Goal: Information Seeking & Learning: Check status

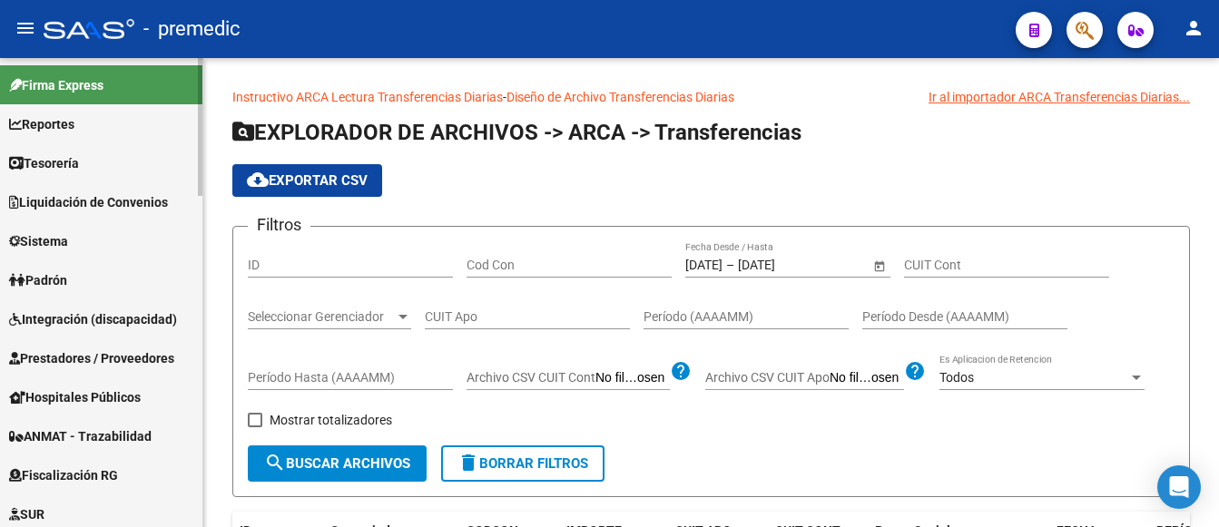
scroll to position [954, 0]
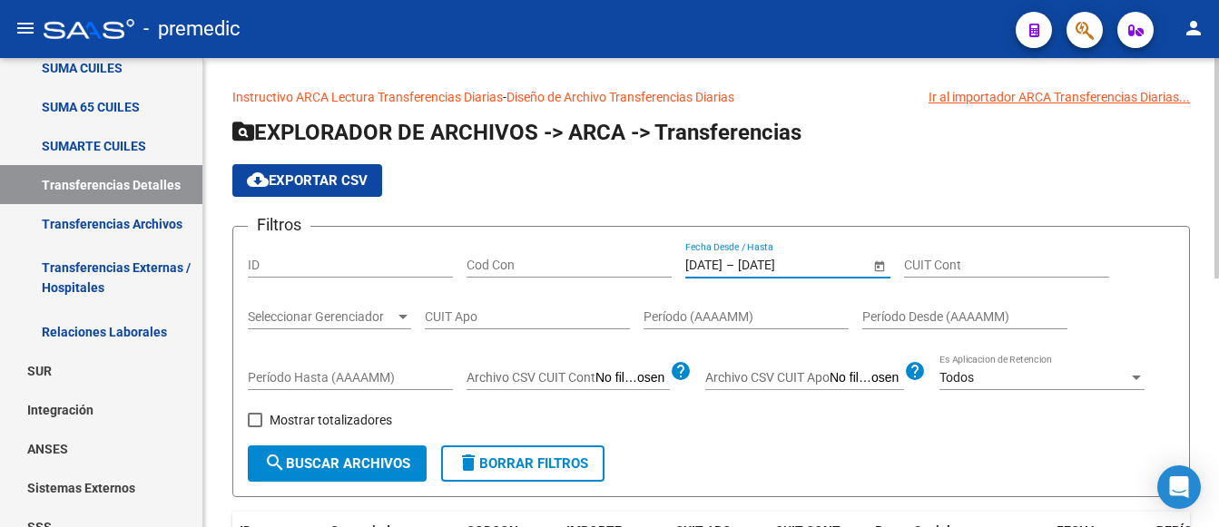
click at [708, 261] on input "14/8/2025" at bounding box center [703, 265] width 37 height 15
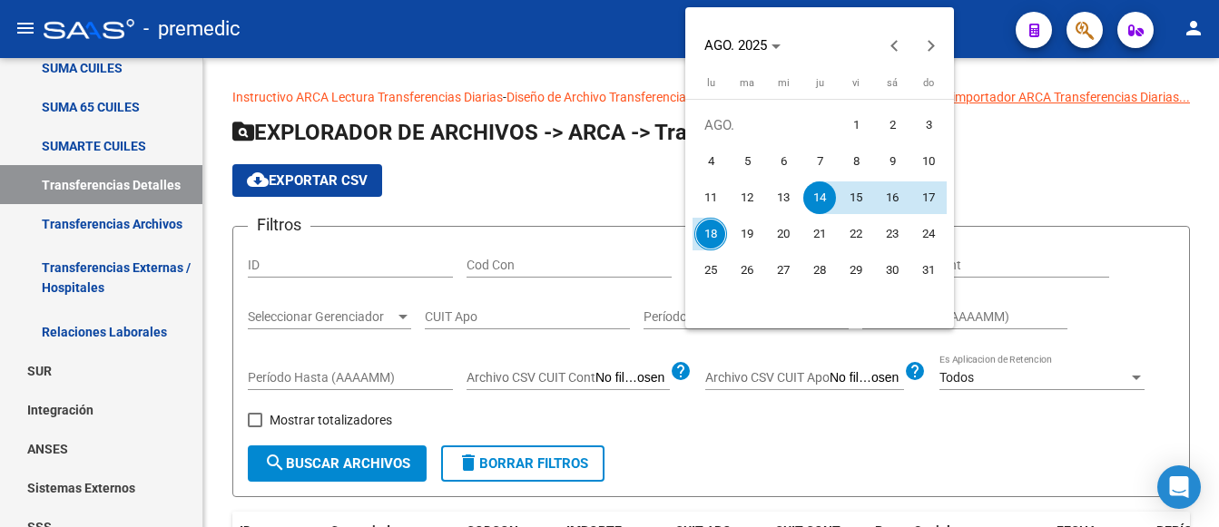
click at [704, 233] on span "18" at bounding box center [710, 234] width 33 height 33
type input "18/8/2025"
click at [708, 234] on span "18" at bounding box center [710, 234] width 33 height 33
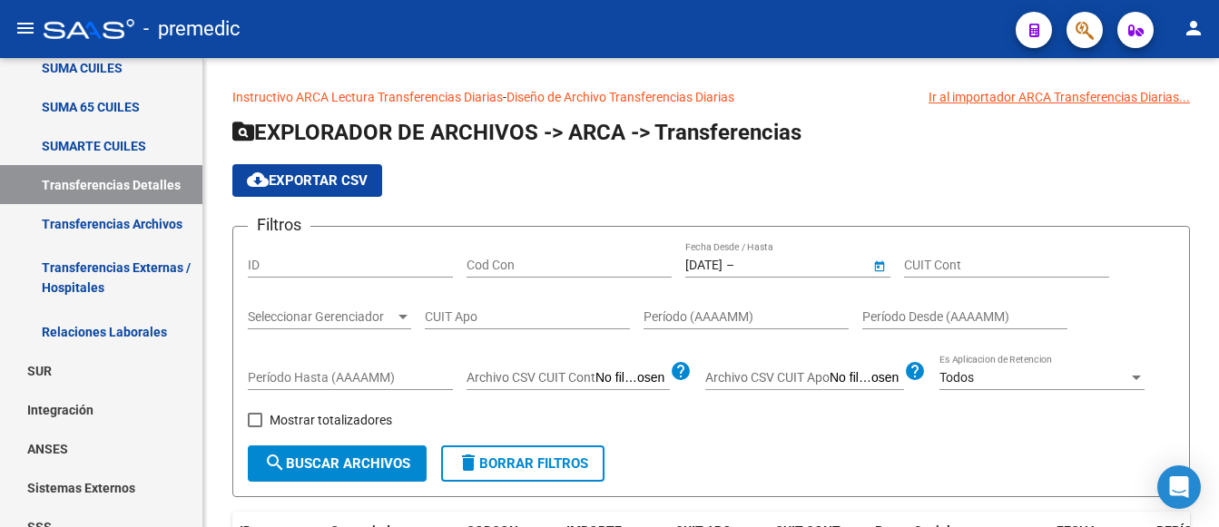
type input "18/8/2025"
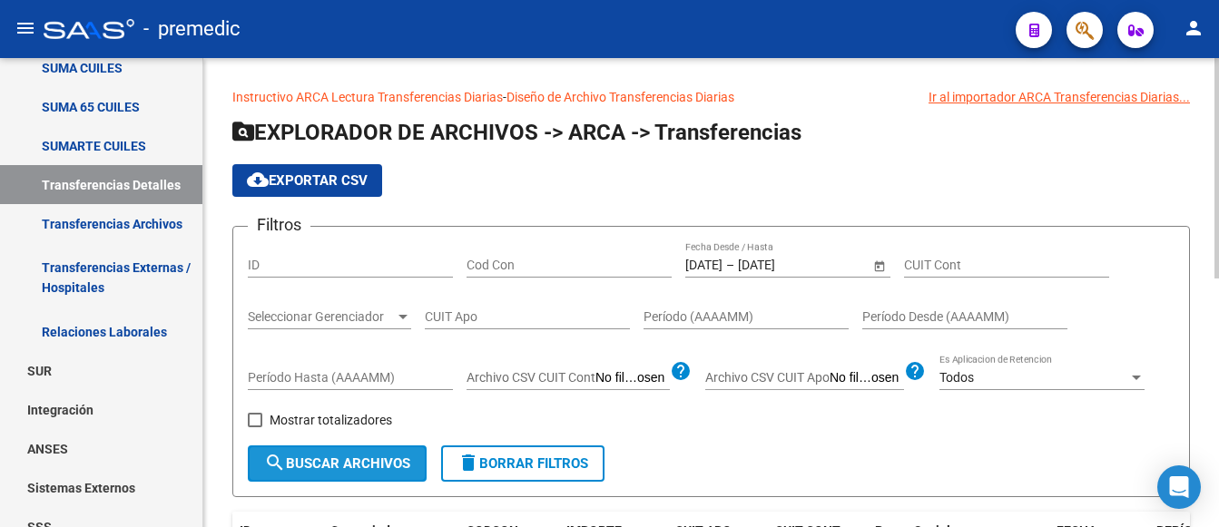
click at [322, 458] on span "search Buscar Archivos" at bounding box center [337, 464] width 146 height 16
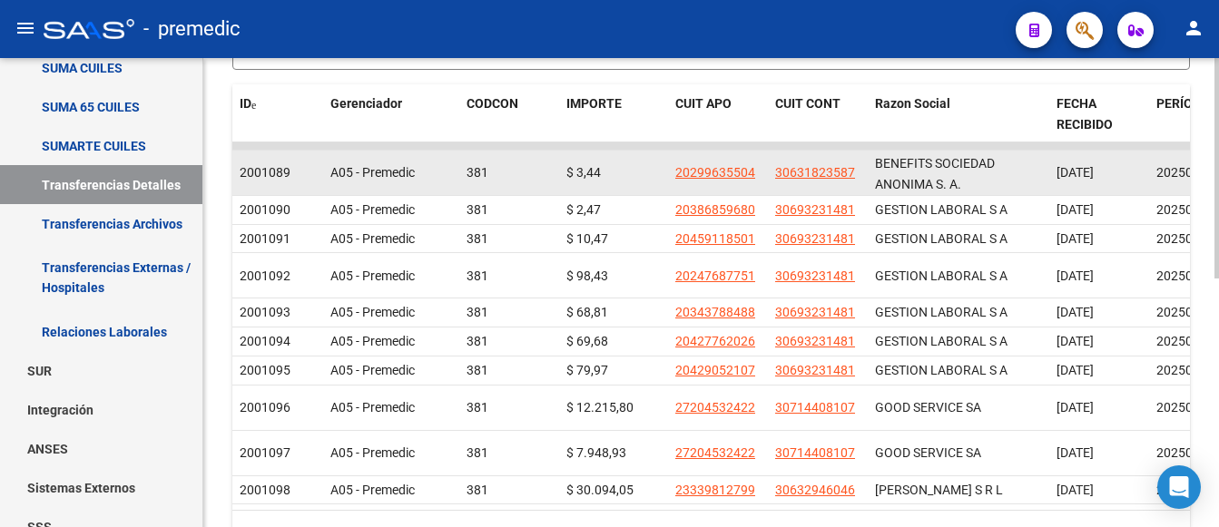
scroll to position [454, 0]
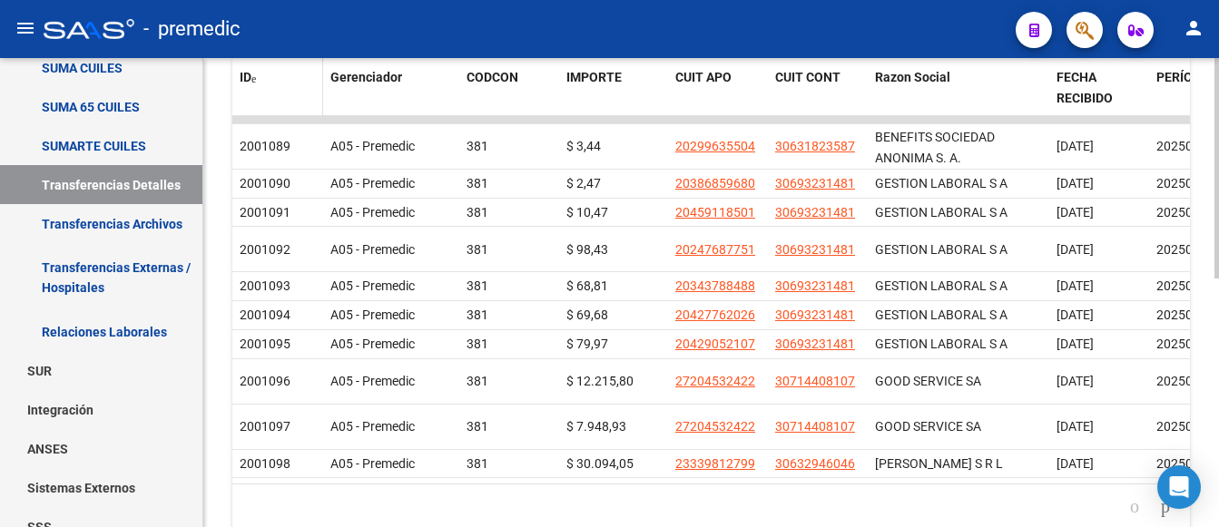
click at [249, 78] on span "ID" at bounding box center [246, 77] width 12 height 15
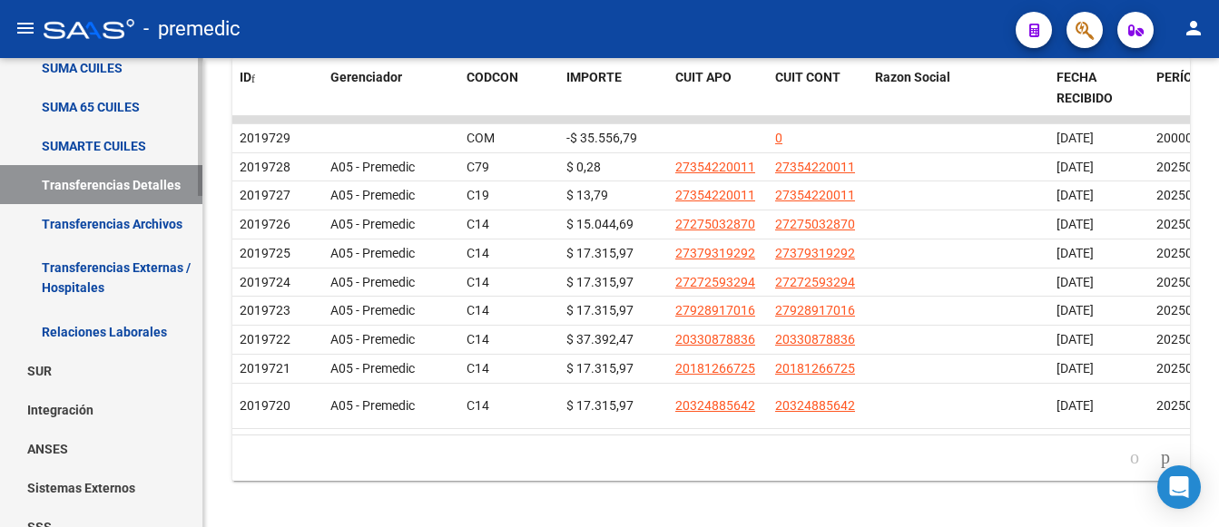
click at [17, 187] on link "Transferencias Detalles" at bounding box center [101, 184] width 202 height 39
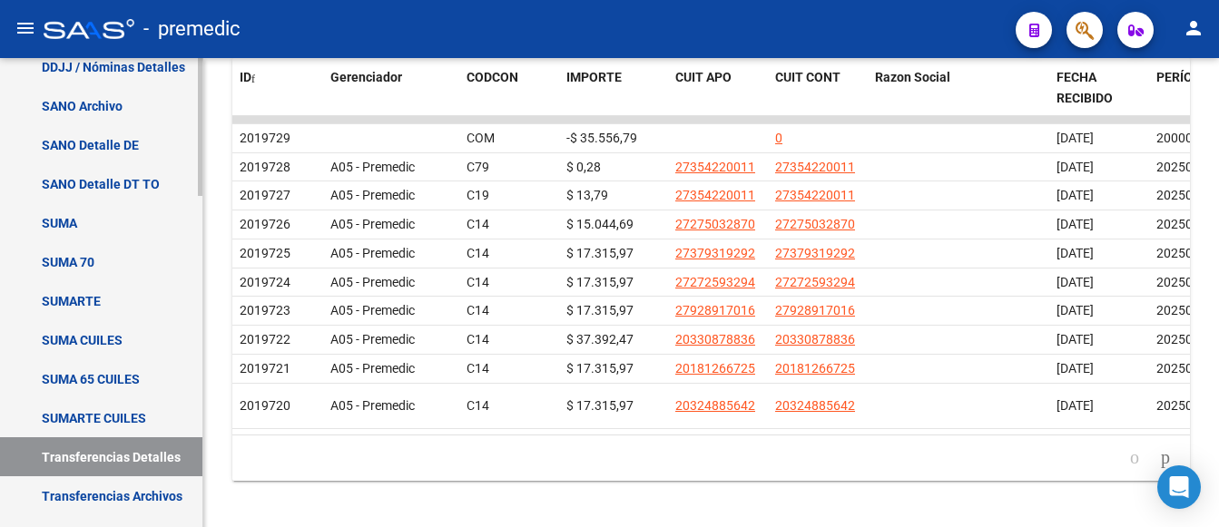
scroll to position [591, 0]
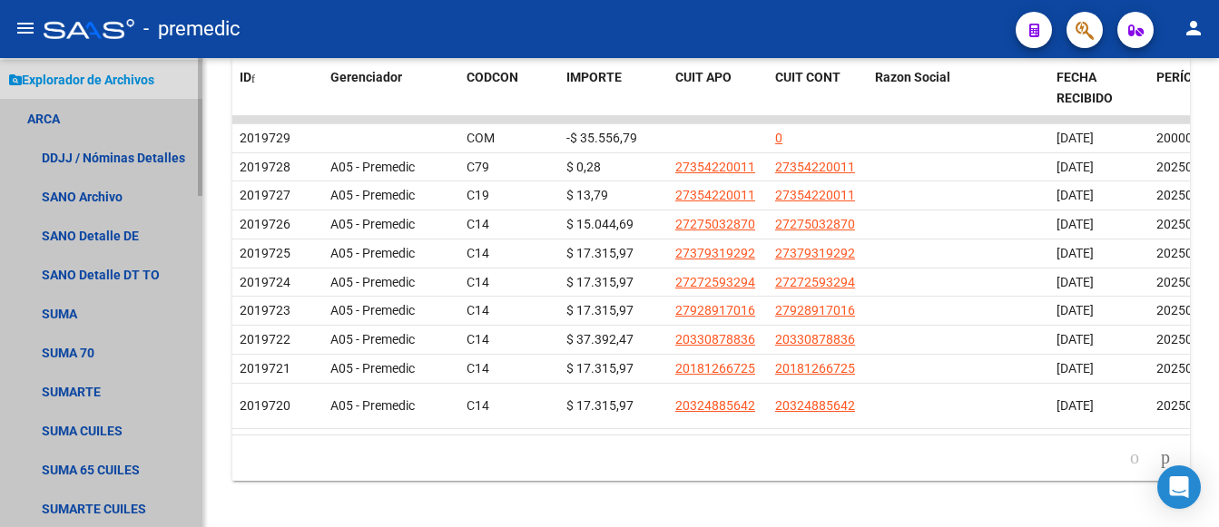
click at [43, 114] on link "ARCA" at bounding box center [101, 118] width 202 height 39
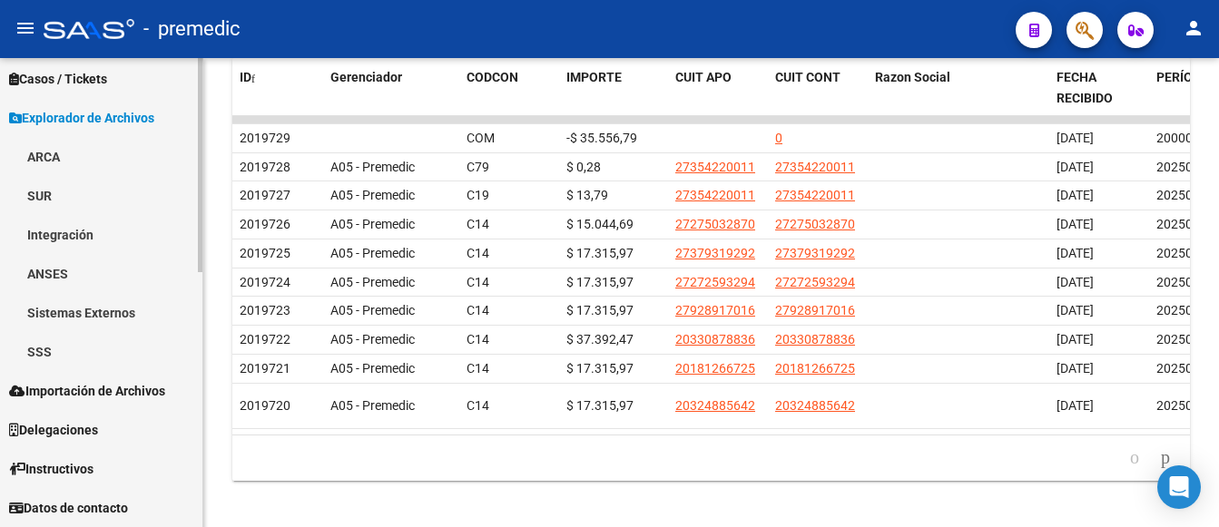
scroll to position [553, 0]
click at [54, 155] on link "ARCA" at bounding box center [101, 156] width 202 height 39
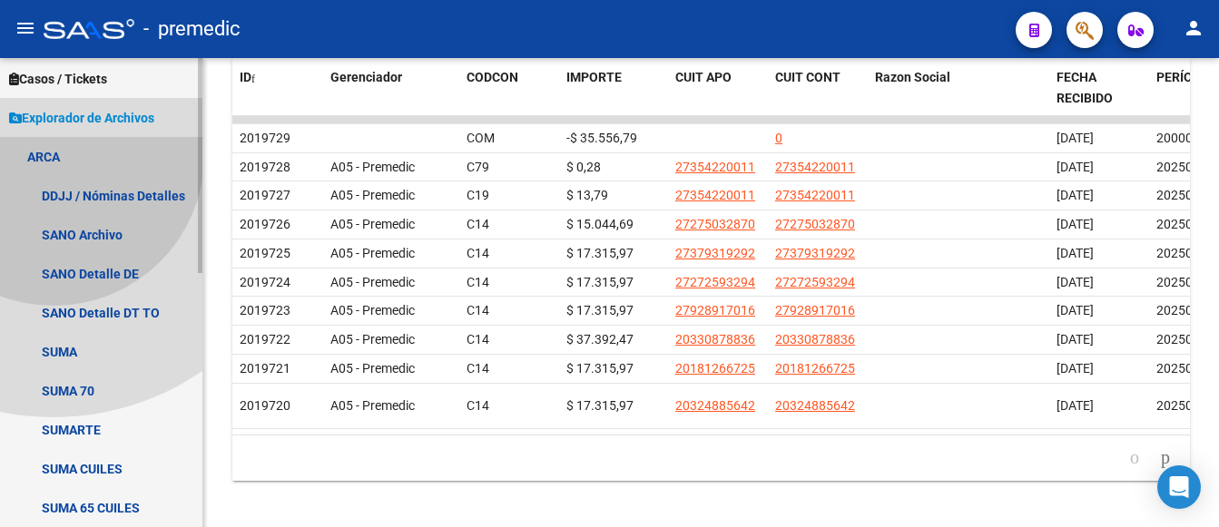
scroll to position [591, 0]
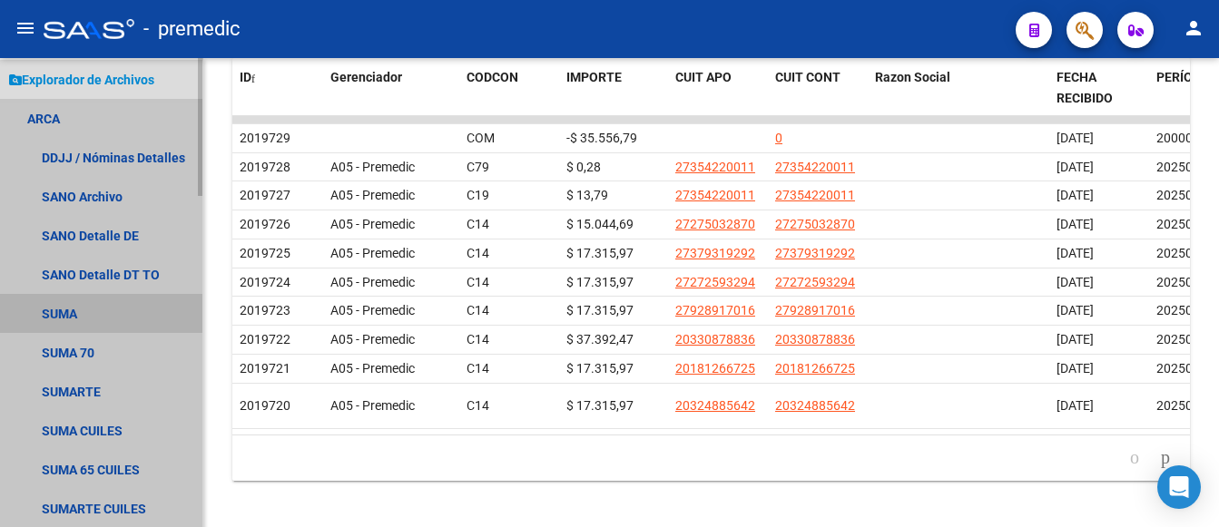
click at [57, 306] on link "SUMA" at bounding box center [101, 313] width 202 height 39
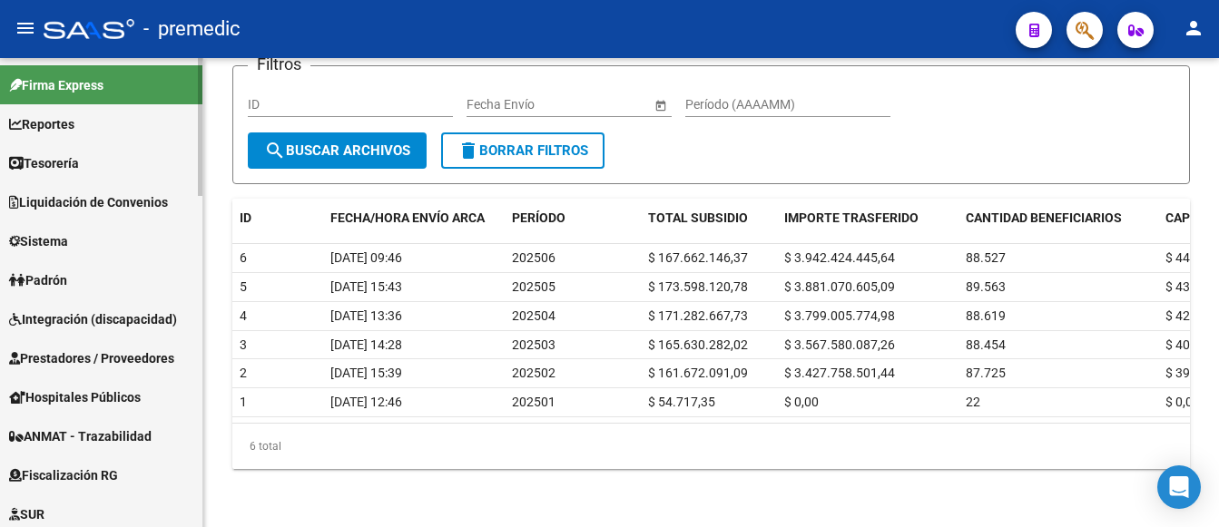
click at [48, 123] on span "Reportes" at bounding box center [41, 124] width 65 height 20
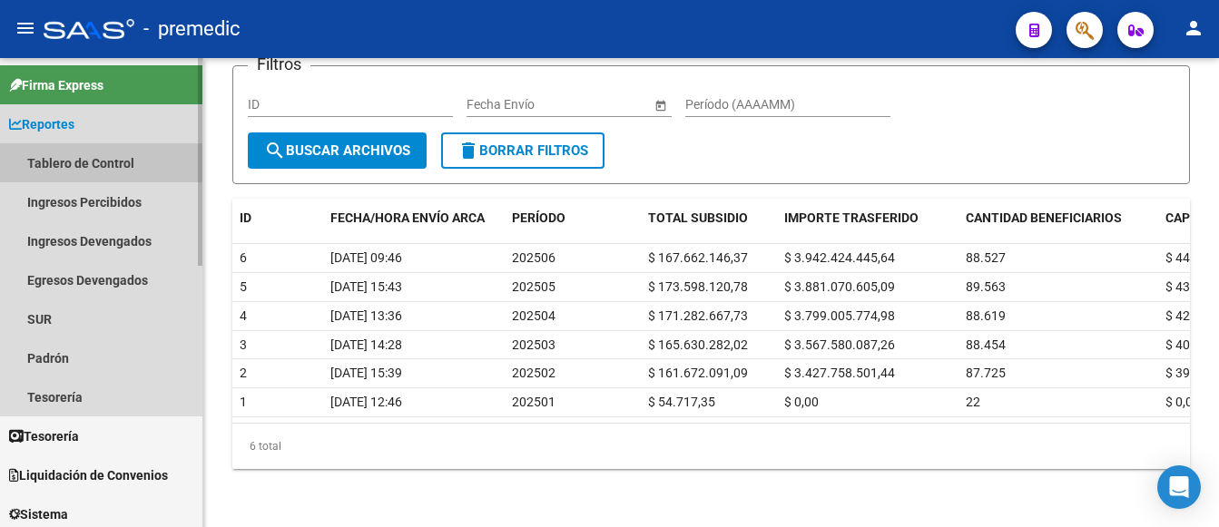
click at [89, 162] on link "Tablero de Control" at bounding box center [101, 162] width 202 height 39
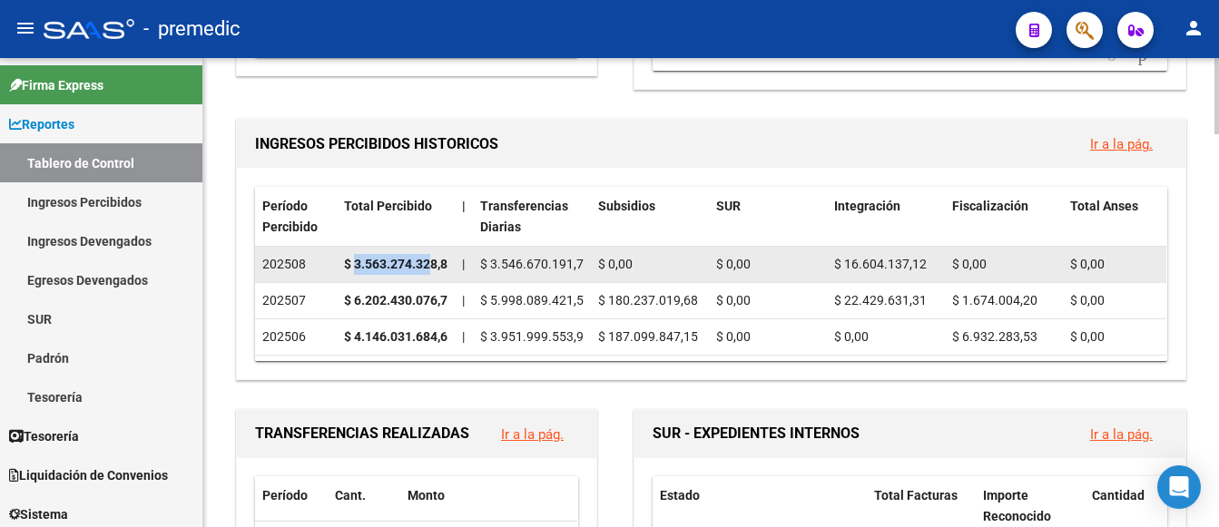
scroll to position [0, 9]
drag, startPoint x: 356, startPoint y: 264, endPoint x: 449, endPoint y: 260, distance: 93.6
click at [449, 260] on datatable-body-cell "$ 3.563.274.328,87" at bounding box center [396, 264] width 118 height 35
copy strong "3.563.274.328,87"
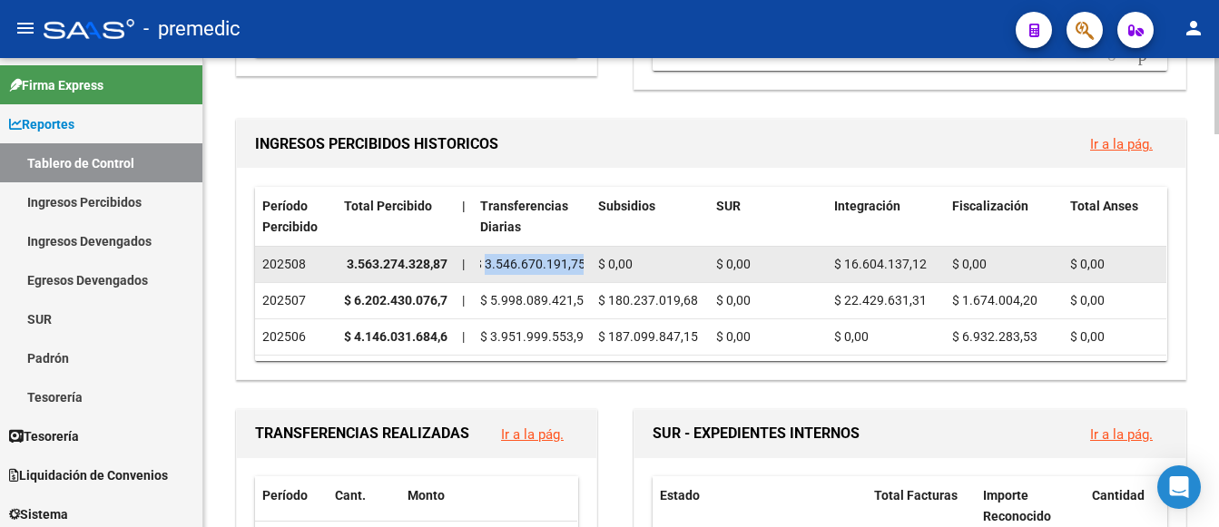
drag, startPoint x: 491, startPoint y: 260, endPoint x: 582, endPoint y: 256, distance: 90.9
click at [582, 256] on div "$ 3.546.670.191,75" at bounding box center [531, 264] width 103 height 21
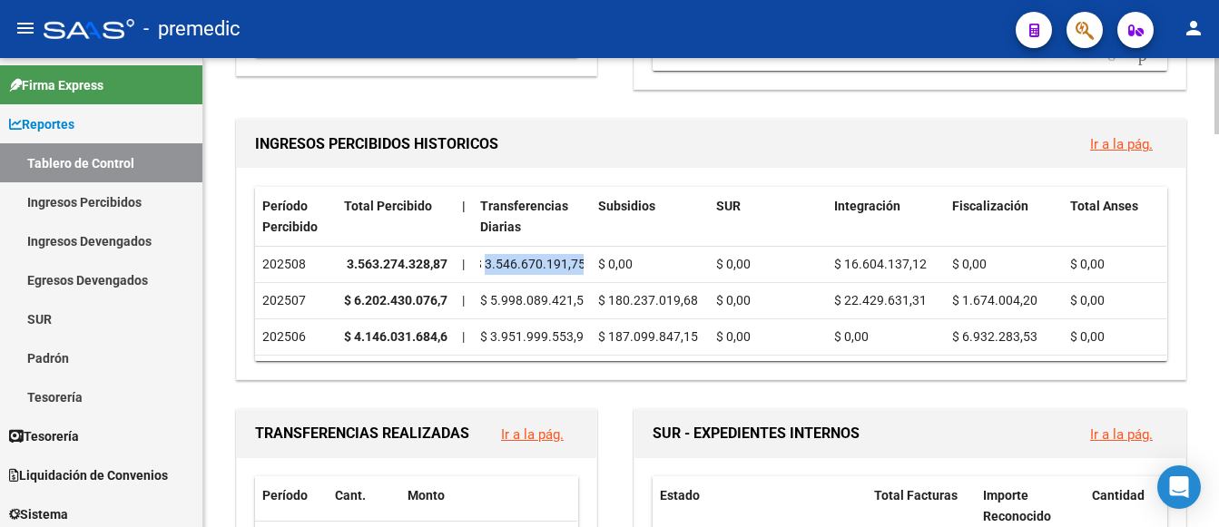
copy span "3.546.670.191,75"
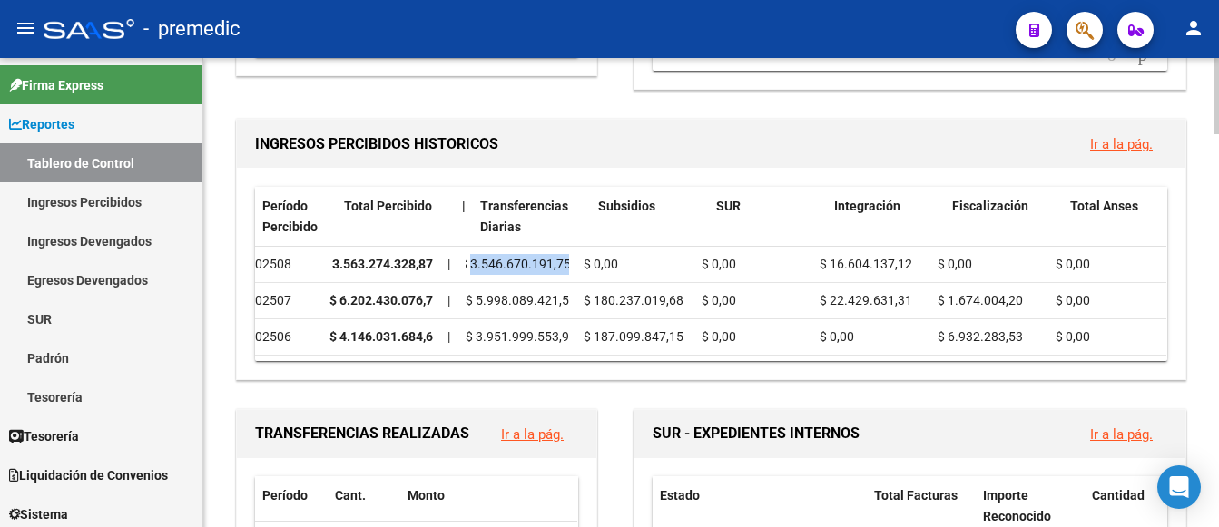
scroll to position [0, 0]
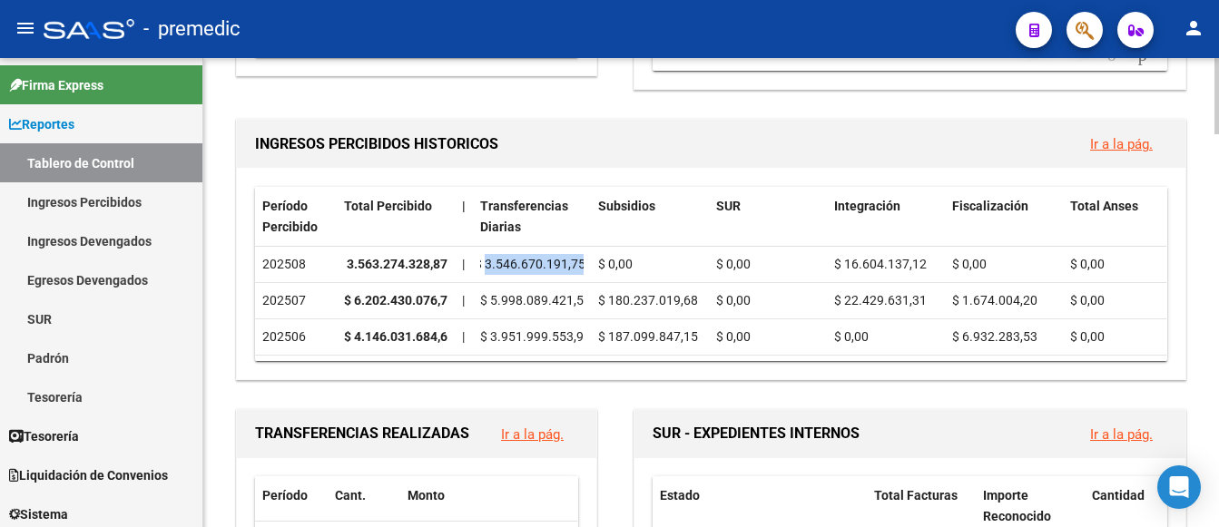
click at [1112, 138] on button "Ir a la pág." at bounding box center [1121, 144] width 92 height 34
click at [1119, 148] on link "Ir a la pág." at bounding box center [1121, 144] width 63 height 16
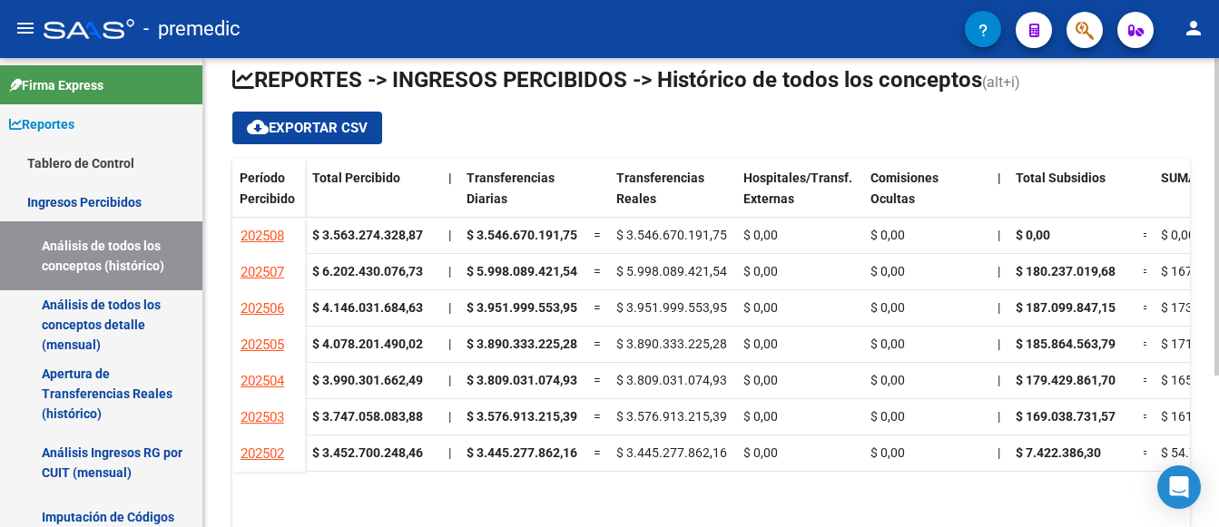
scroll to position [223, 0]
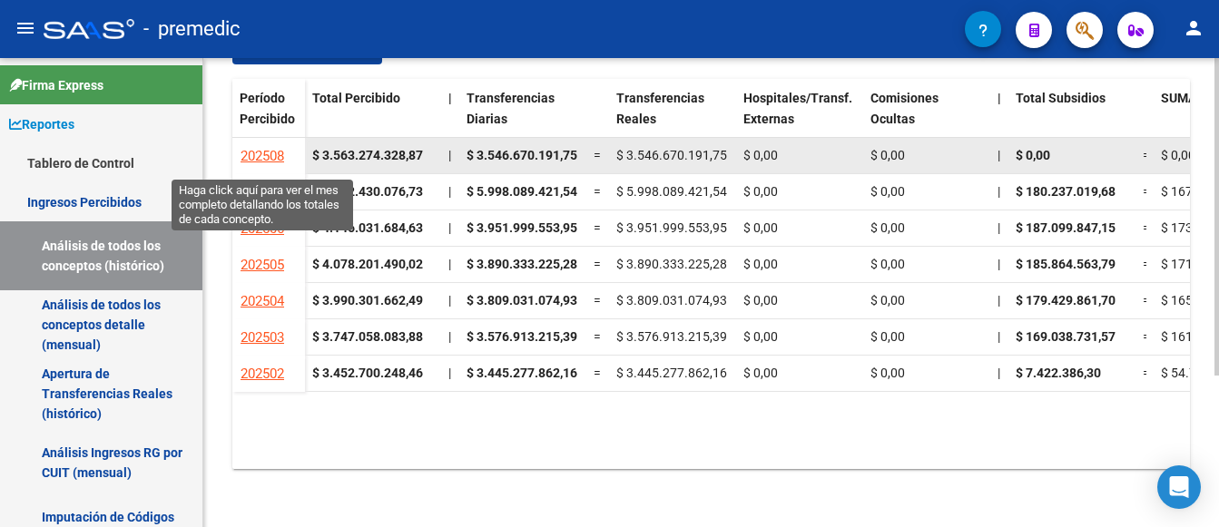
click at [257, 150] on span "202508" at bounding box center [262, 156] width 44 height 16
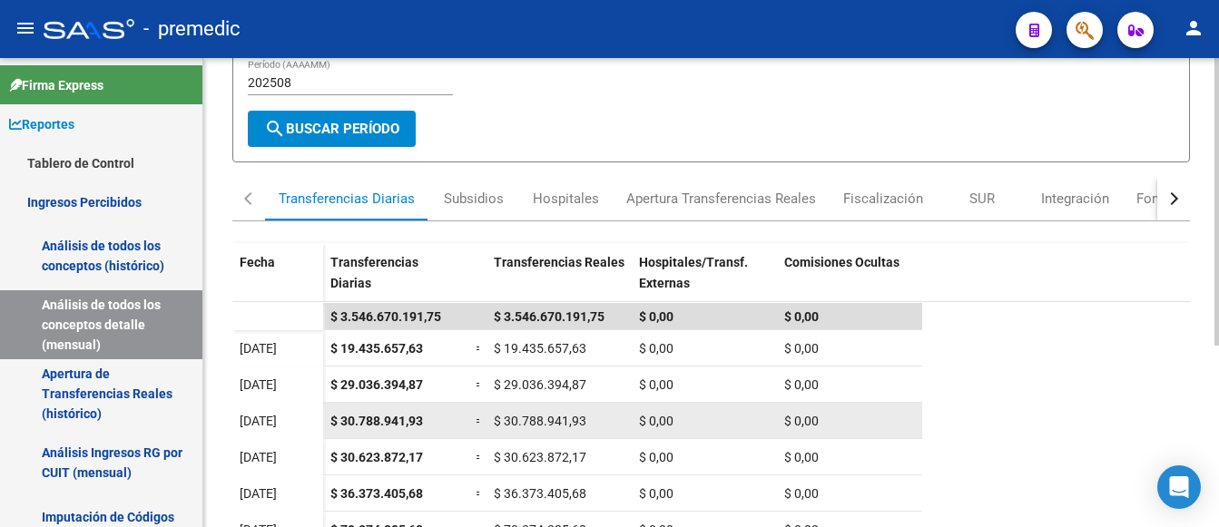
scroll to position [272, 0]
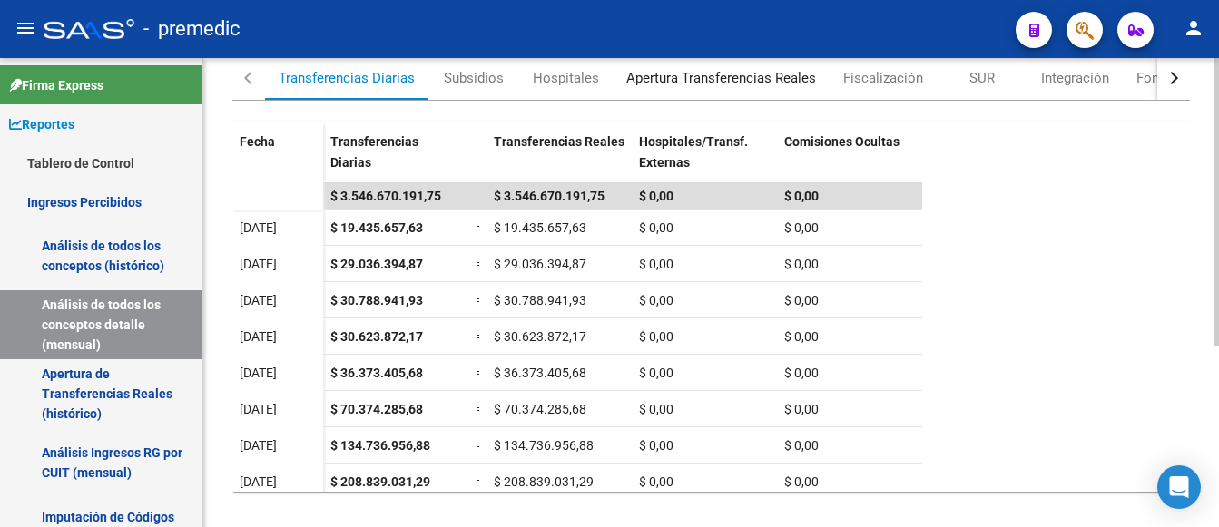
click at [679, 79] on div "Apertura Transferencias Reales" at bounding box center [721, 78] width 190 height 20
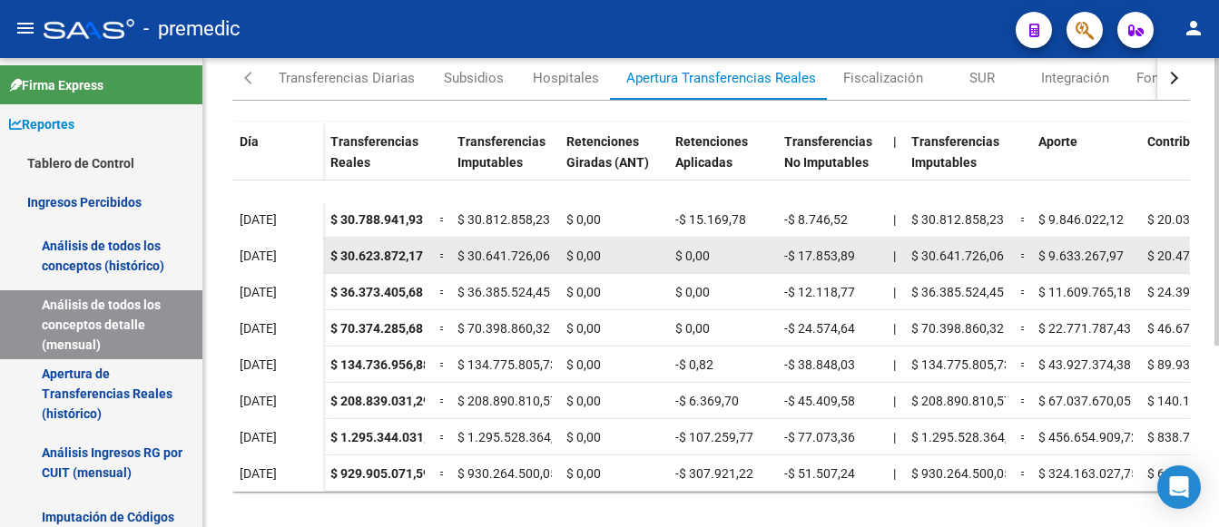
scroll to position [93, 0]
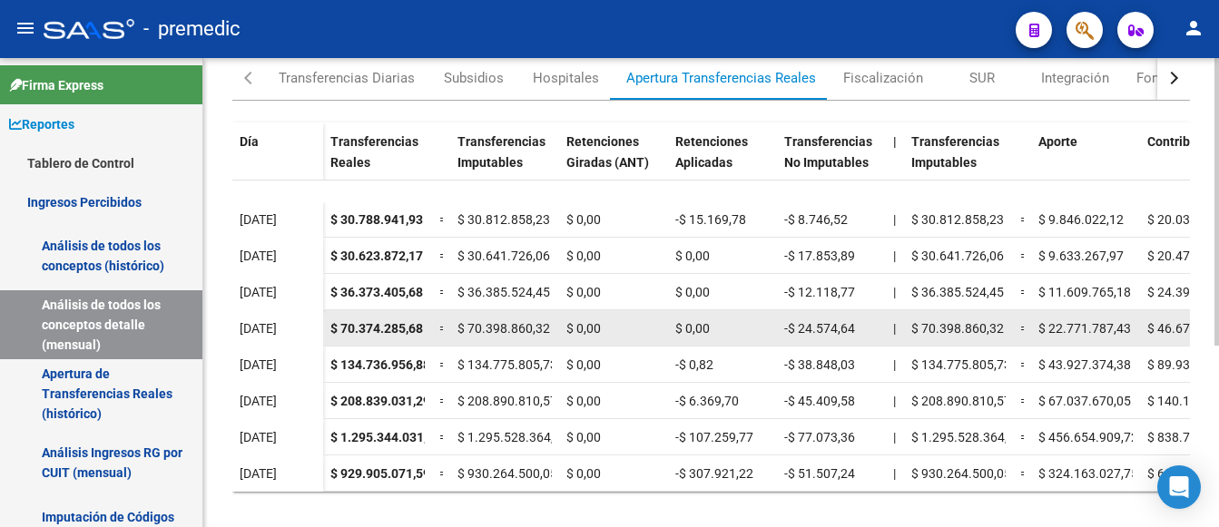
click at [496, 319] on div "$ 70.398.860,32" at bounding box center [504, 329] width 94 height 21
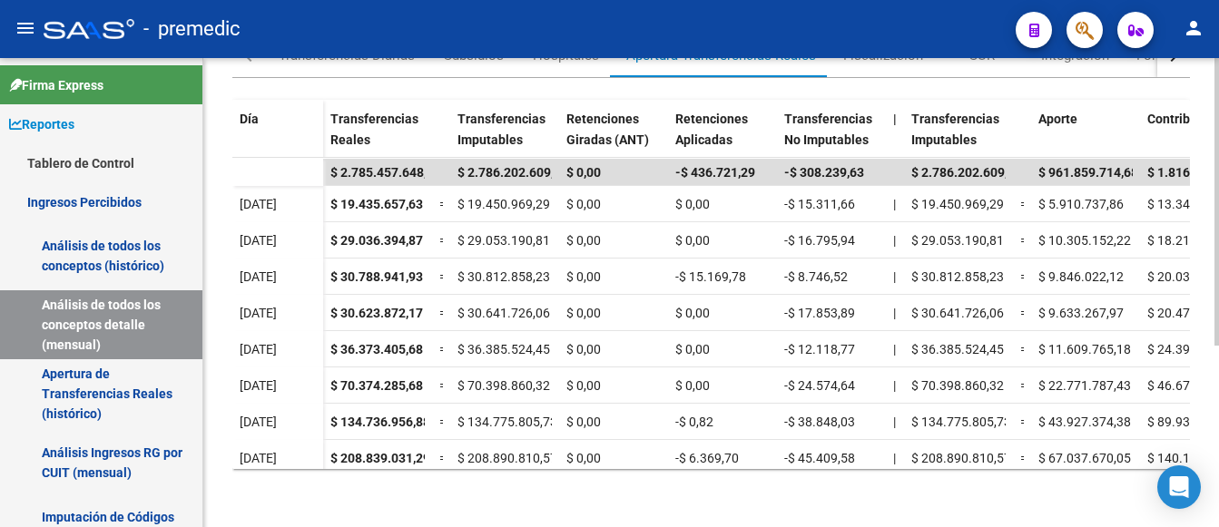
scroll to position [204, 0]
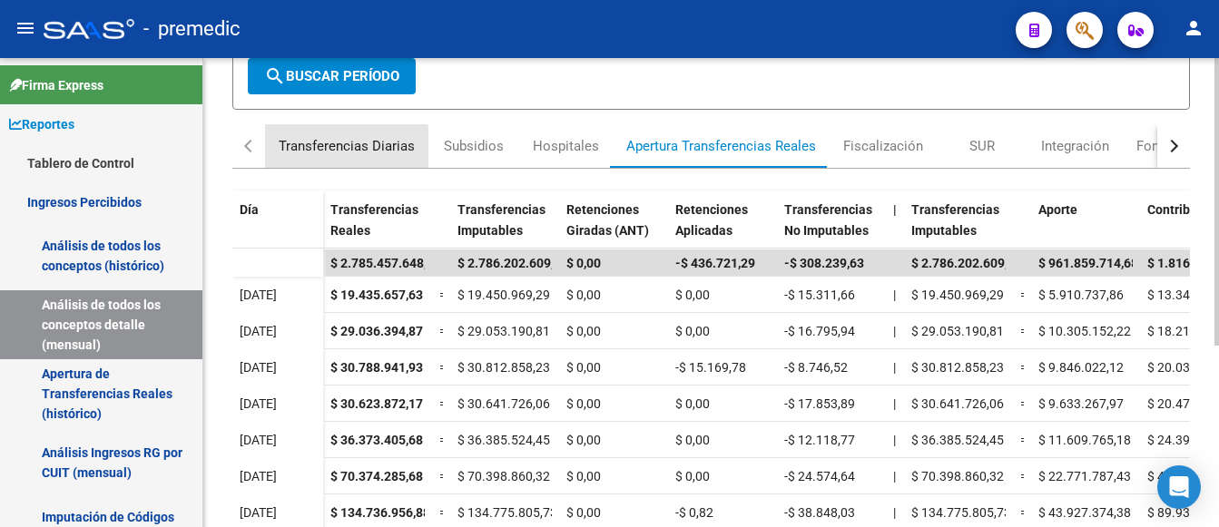
click at [326, 147] on div "Transferencias Diarias" at bounding box center [347, 146] width 136 height 20
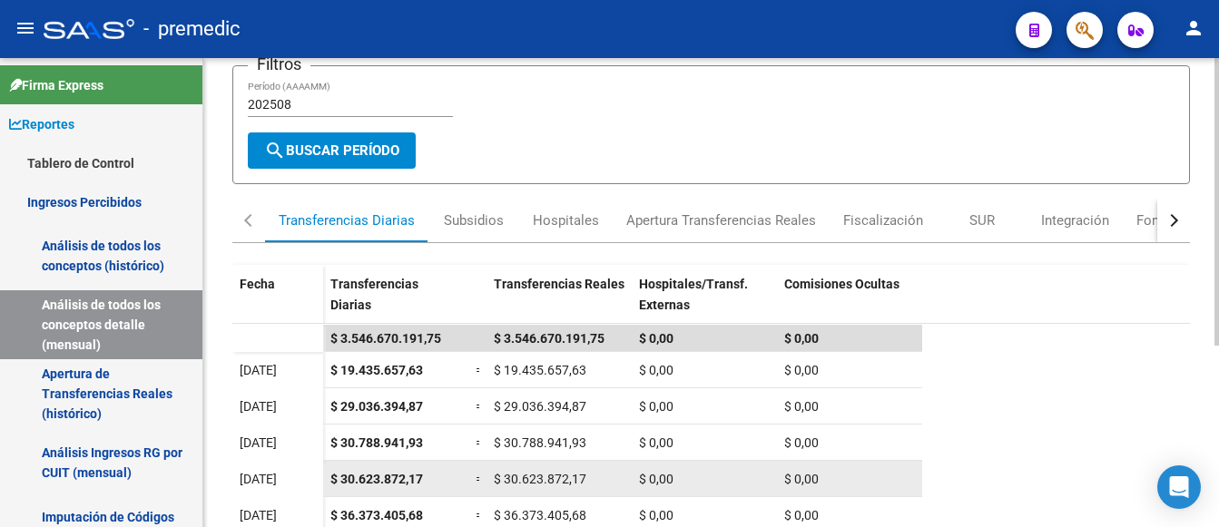
scroll to position [113, 0]
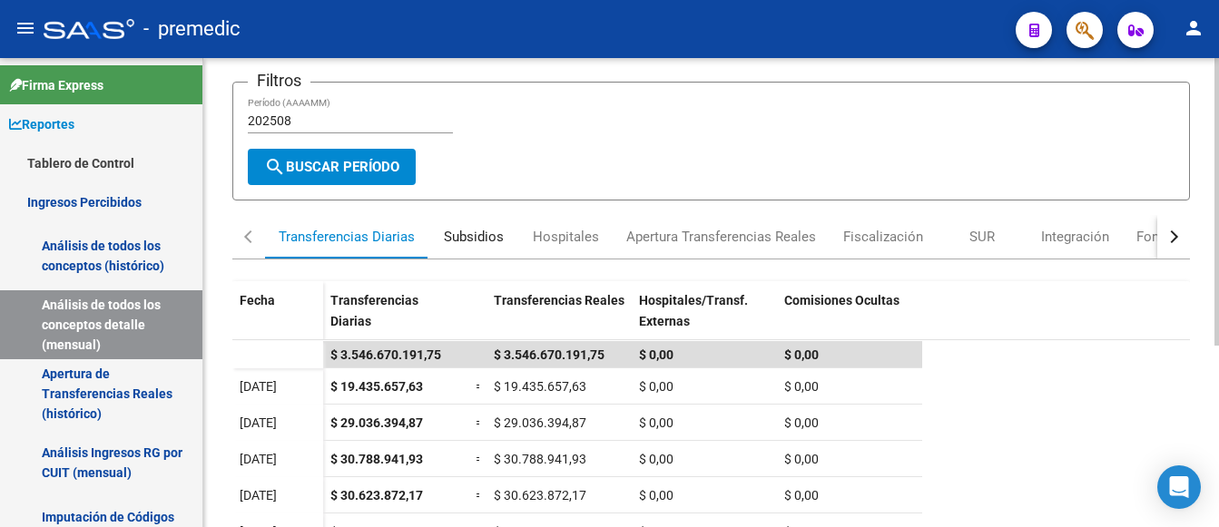
click at [470, 230] on div "Subsidios" at bounding box center [474, 237] width 60 height 20
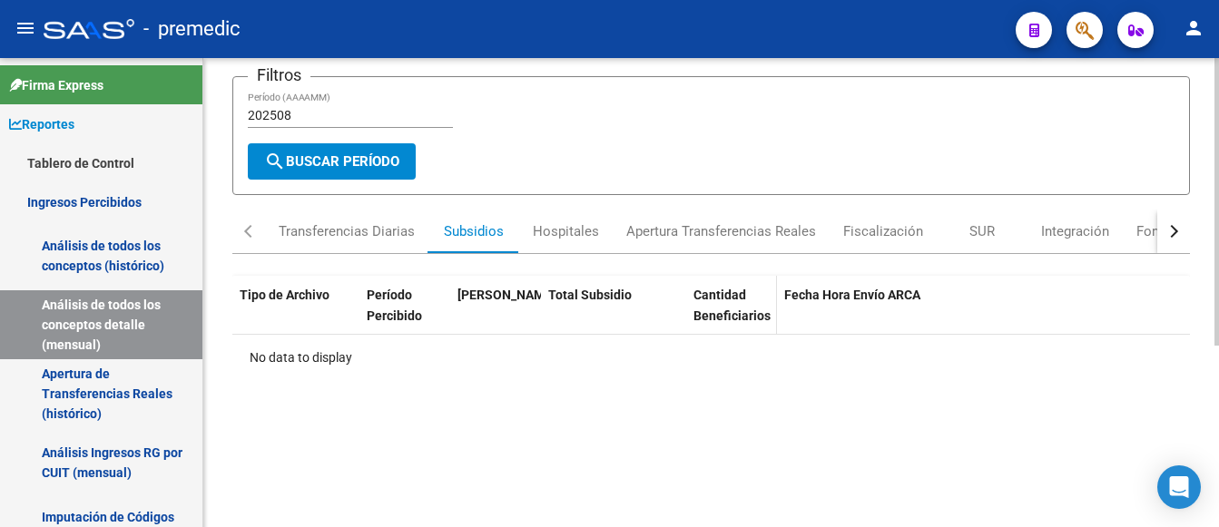
scroll to position [91, 0]
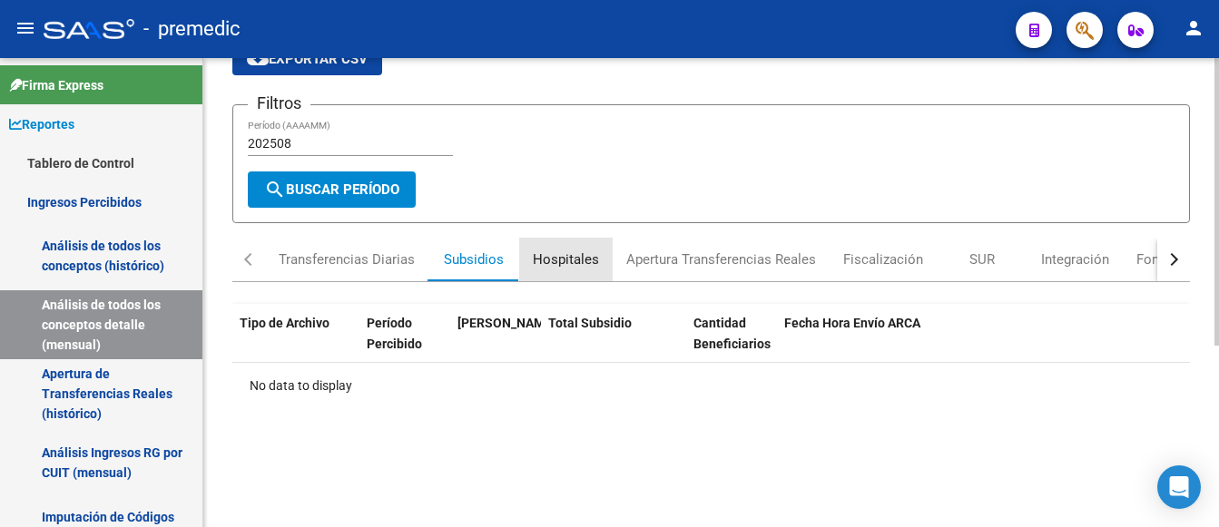
click at [564, 256] on div "Hospitales" at bounding box center [566, 260] width 66 height 20
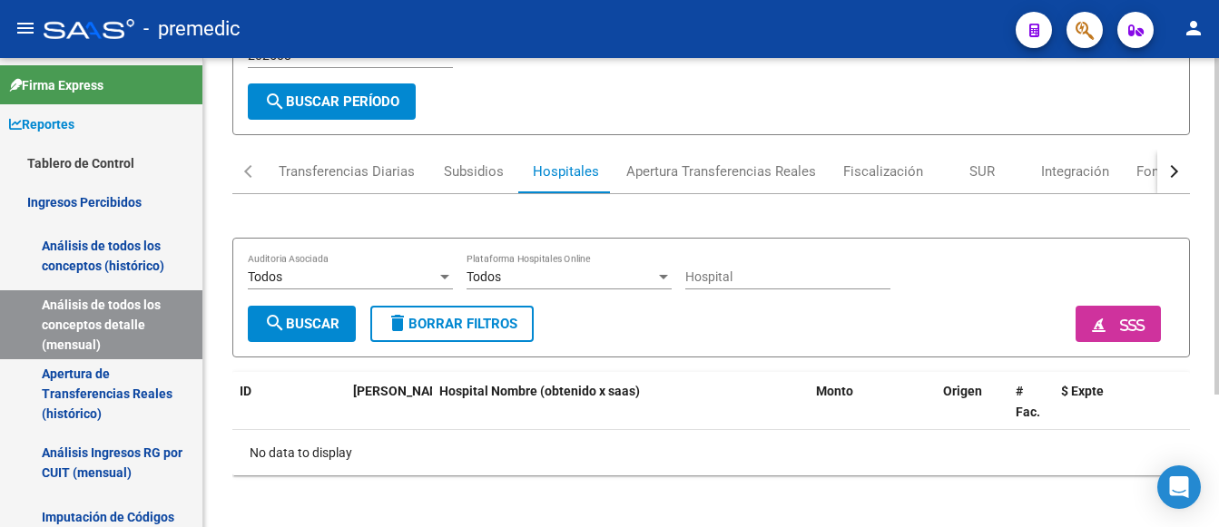
scroll to position [185, 0]
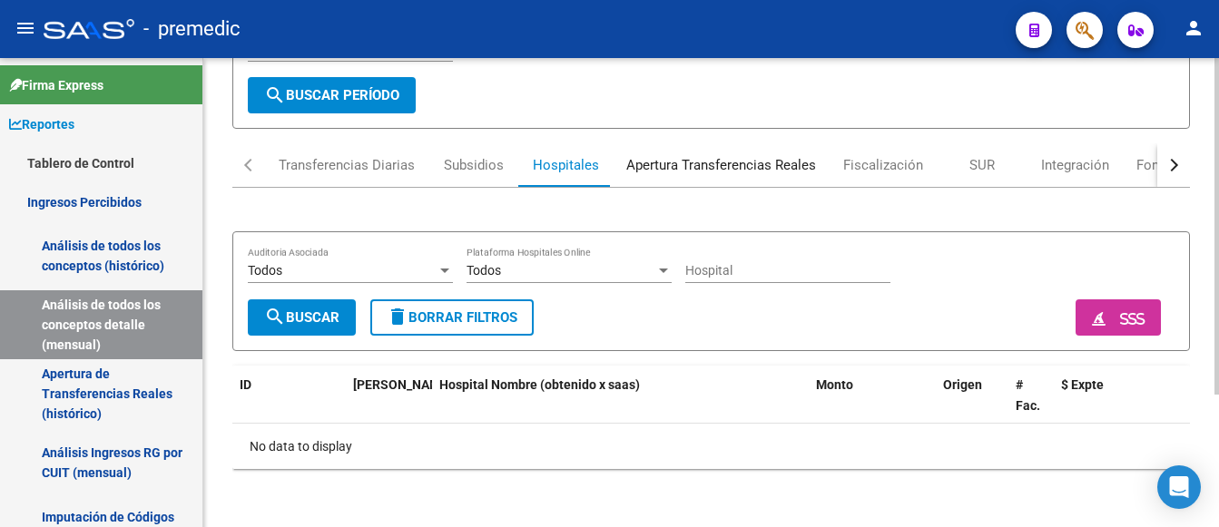
click at [699, 162] on div "Apertura Transferencias Reales" at bounding box center [721, 165] width 190 height 20
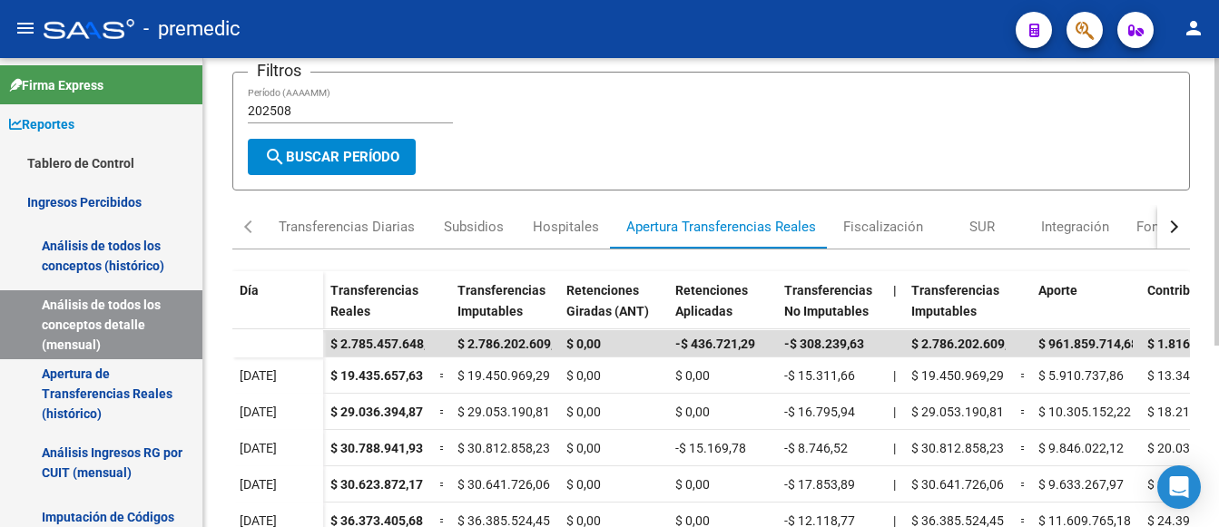
scroll to position [0, 0]
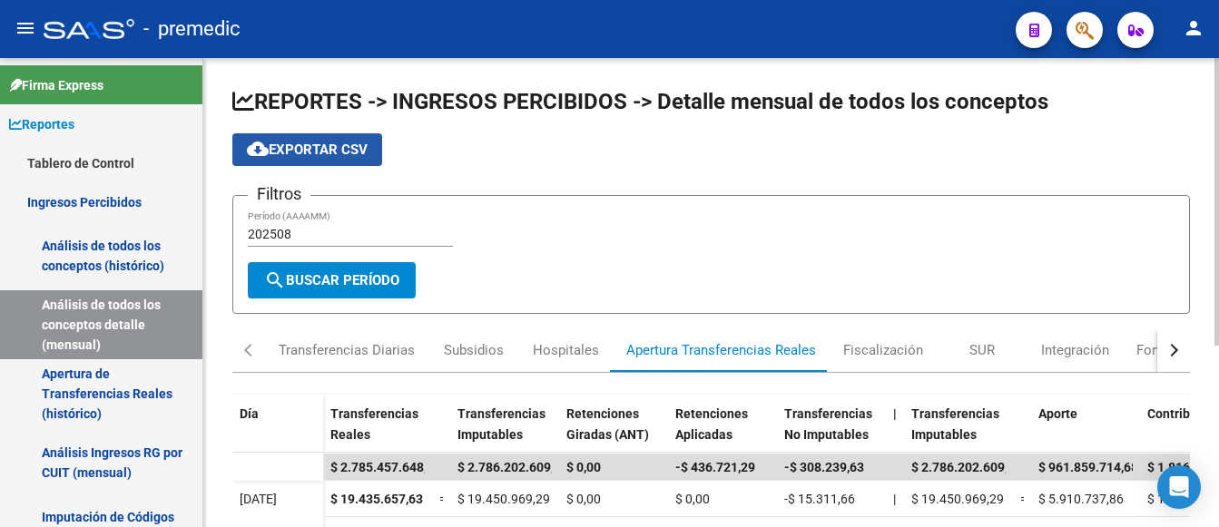
click at [310, 160] on button "cloud_download Exportar CSV" at bounding box center [307, 149] width 150 height 33
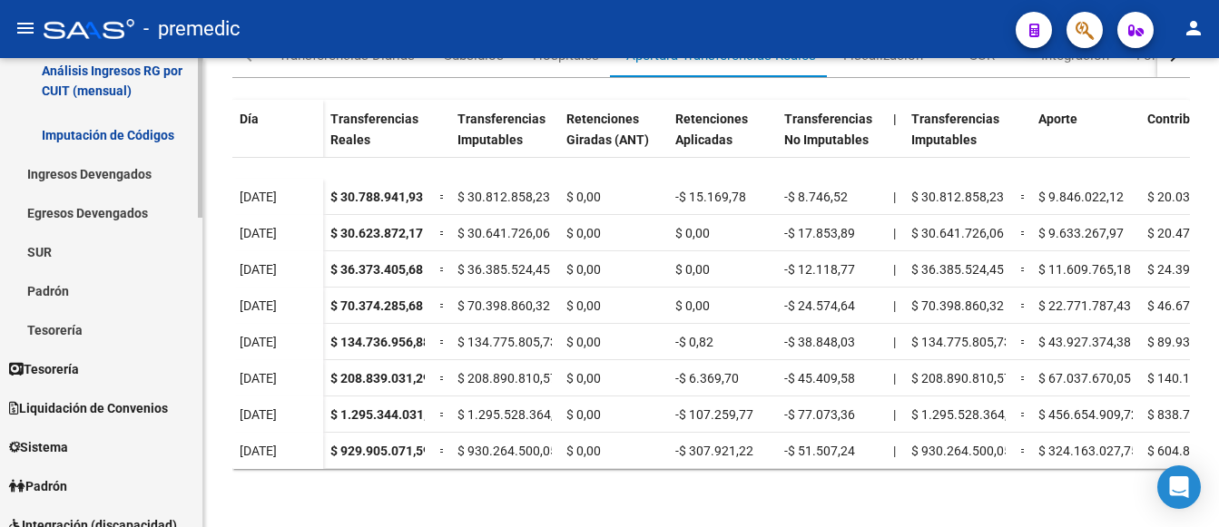
scroll to position [544, 0]
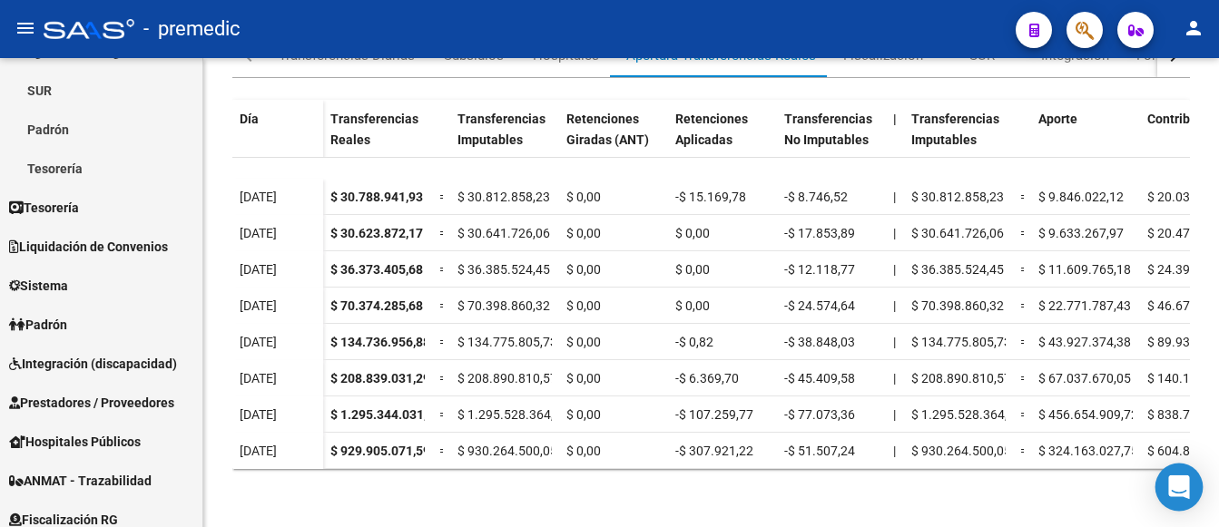
click at [1175, 479] on icon "Open Intercom Messenger" at bounding box center [1178, 487] width 21 height 24
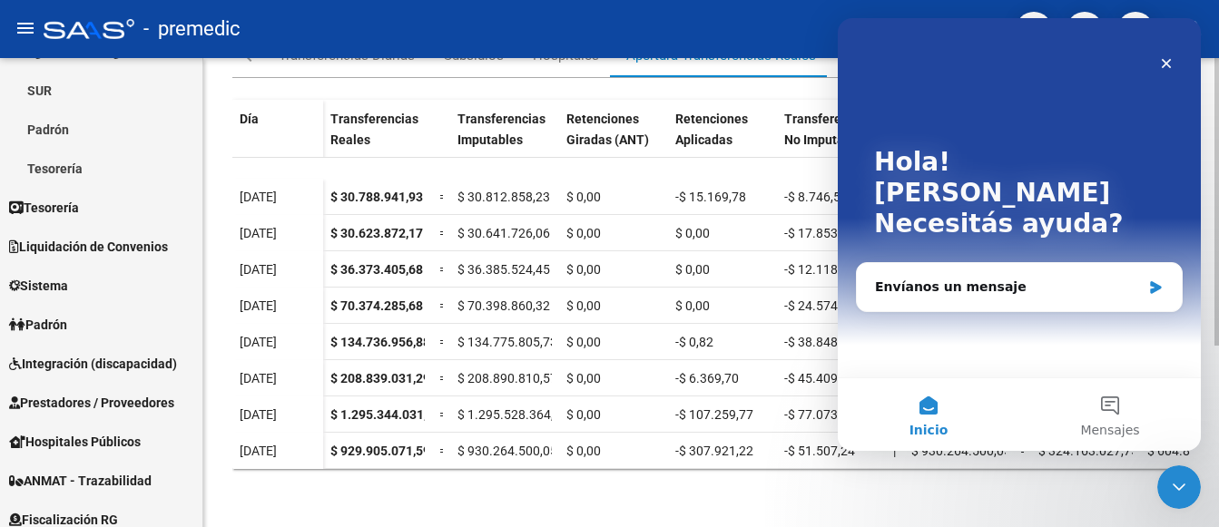
scroll to position [0, 0]
click at [938, 263] on div "Envíanos un mensaje" at bounding box center [1019, 287] width 325 height 48
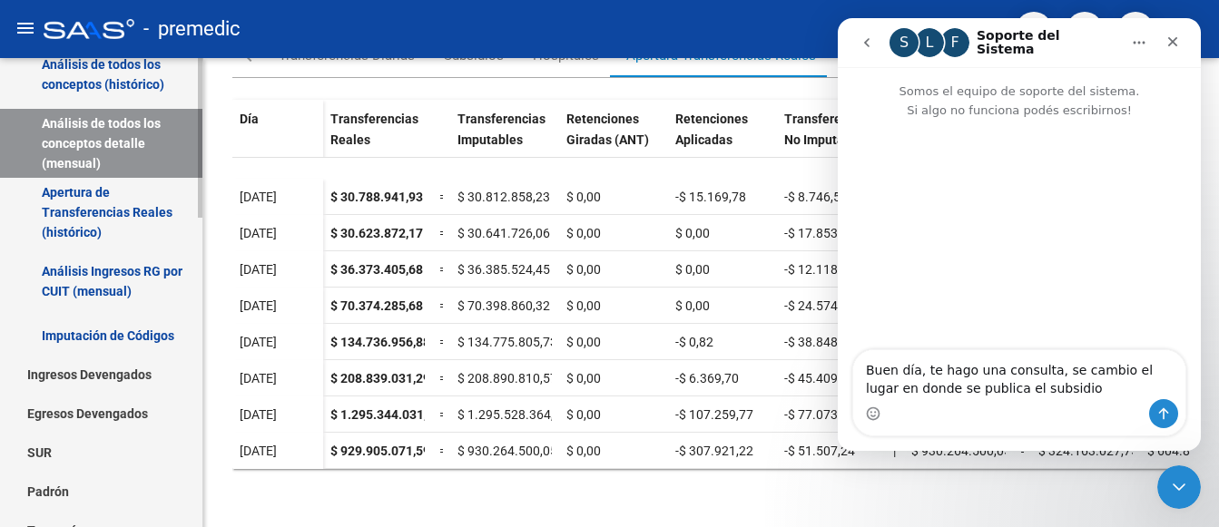
scroll to position [181, 0]
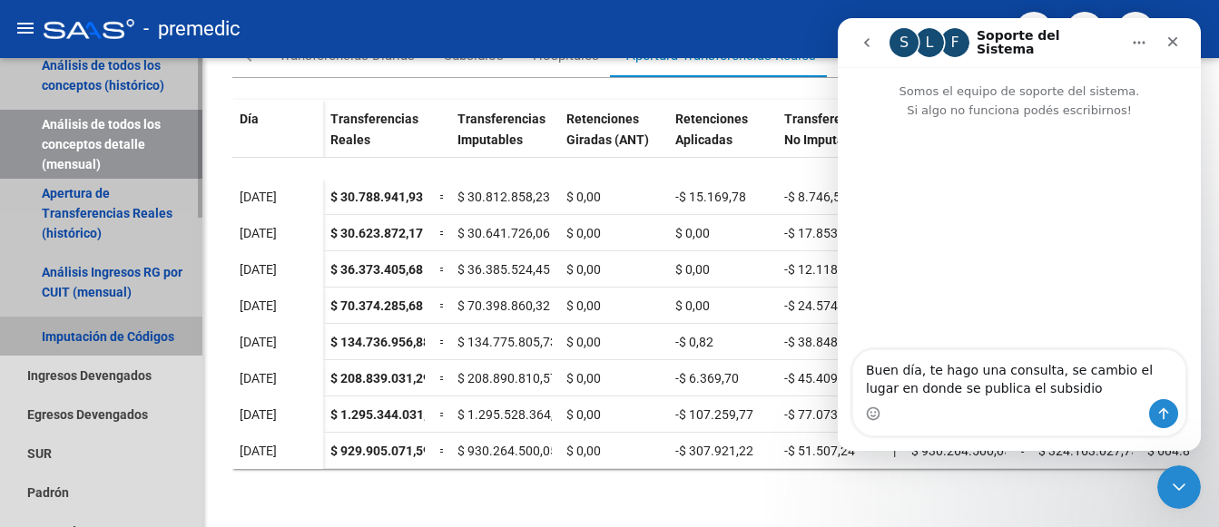
click at [87, 342] on link "Imputación de Códigos" at bounding box center [101, 336] width 202 height 39
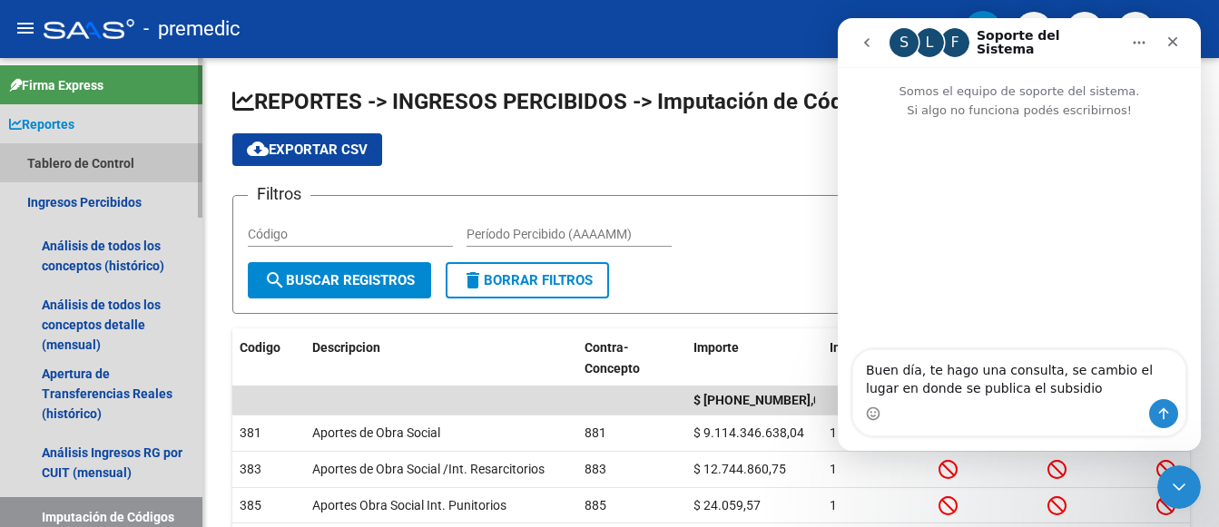
click at [46, 163] on link "Tablero de Control" at bounding box center [101, 162] width 202 height 39
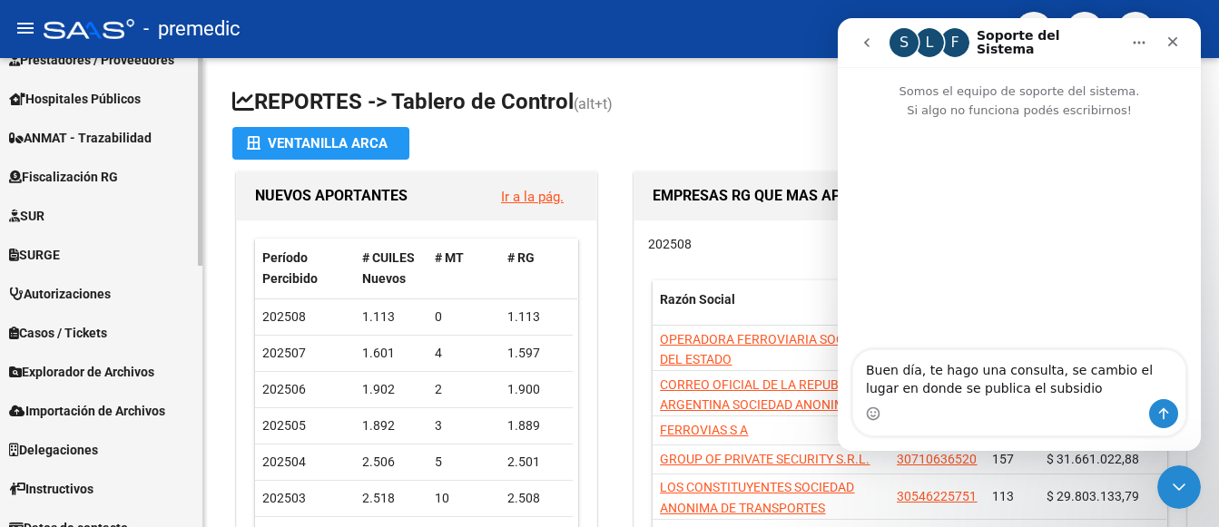
scroll to position [592, 0]
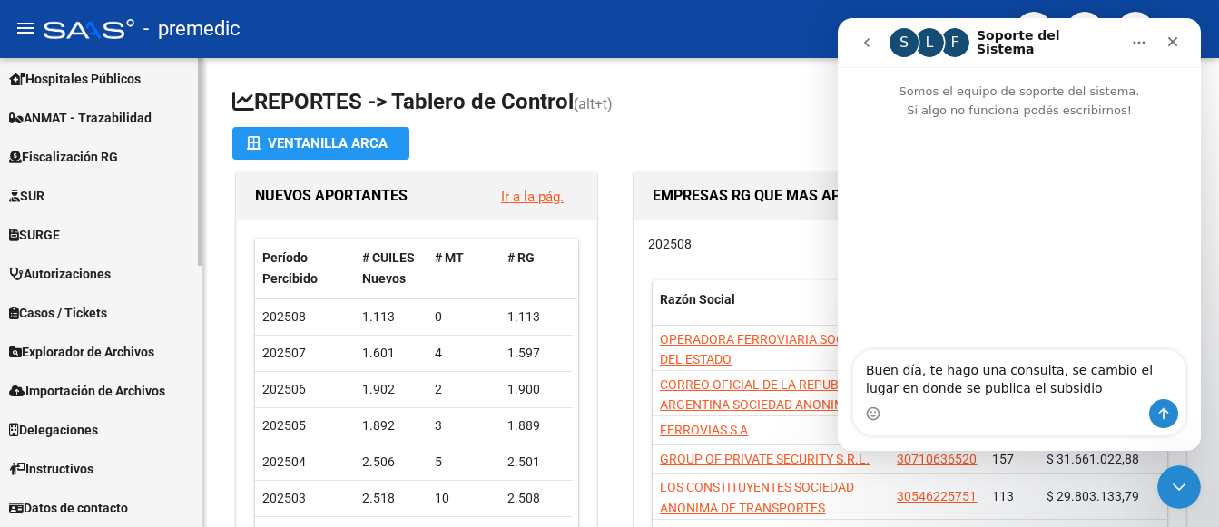
click at [64, 348] on span "Explorador de Archivos" at bounding box center [81, 352] width 145 height 20
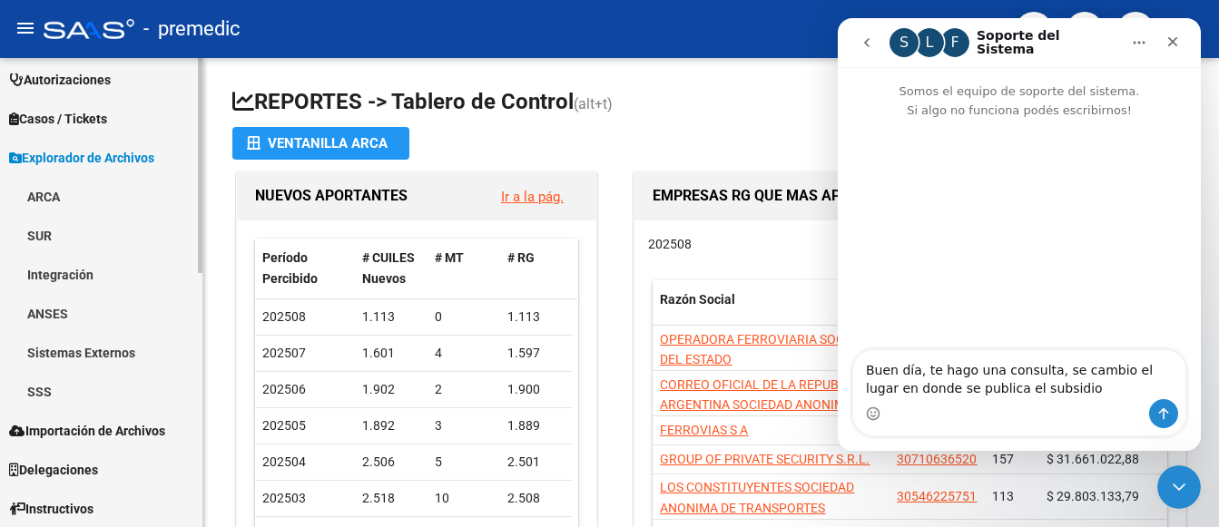
scroll to position [553, 0]
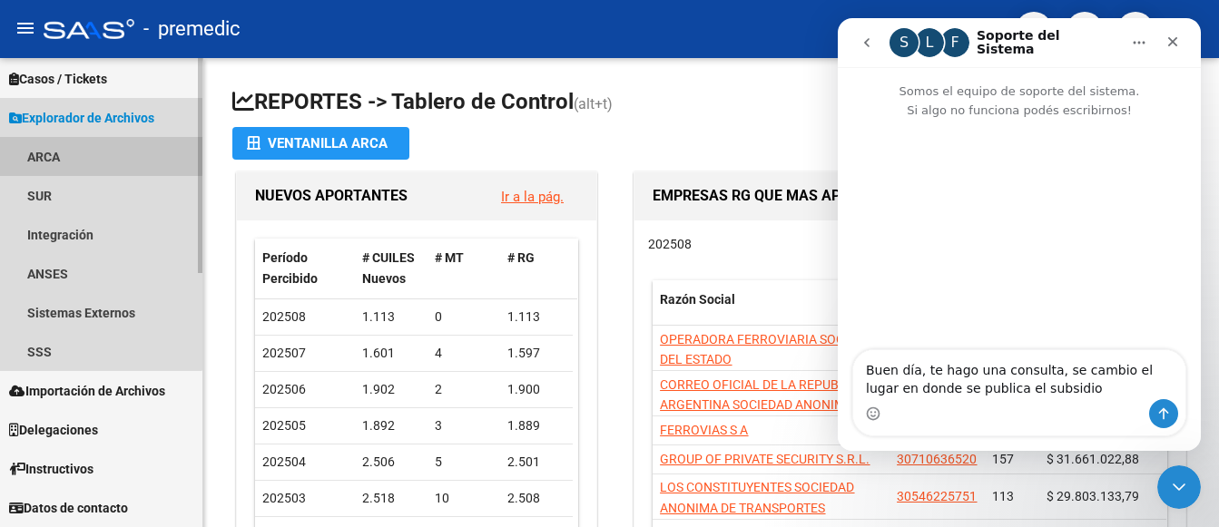
drag, startPoint x: 45, startPoint y: 152, endPoint x: 63, endPoint y: 162, distance: 20.4
click at [46, 152] on link "ARCA" at bounding box center [101, 156] width 202 height 39
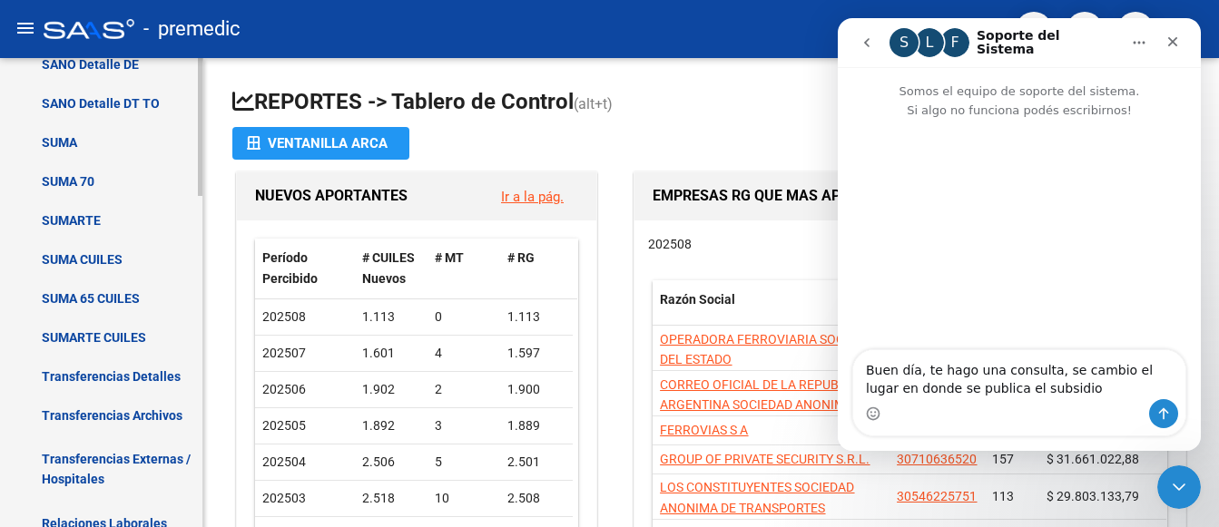
scroll to position [734, 0]
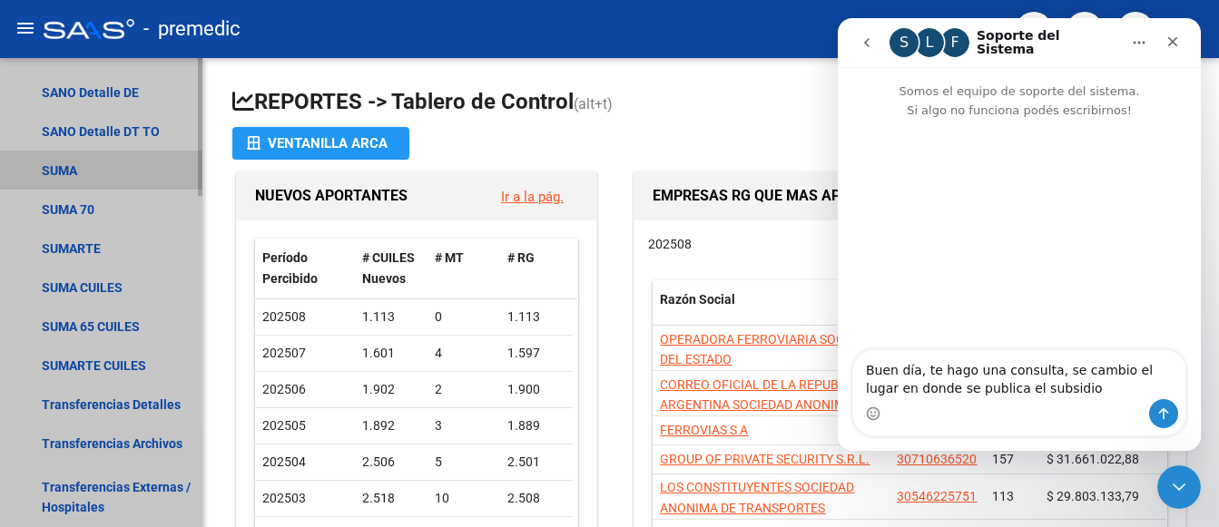
click at [59, 166] on link "SUMA" at bounding box center [101, 170] width 202 height 39
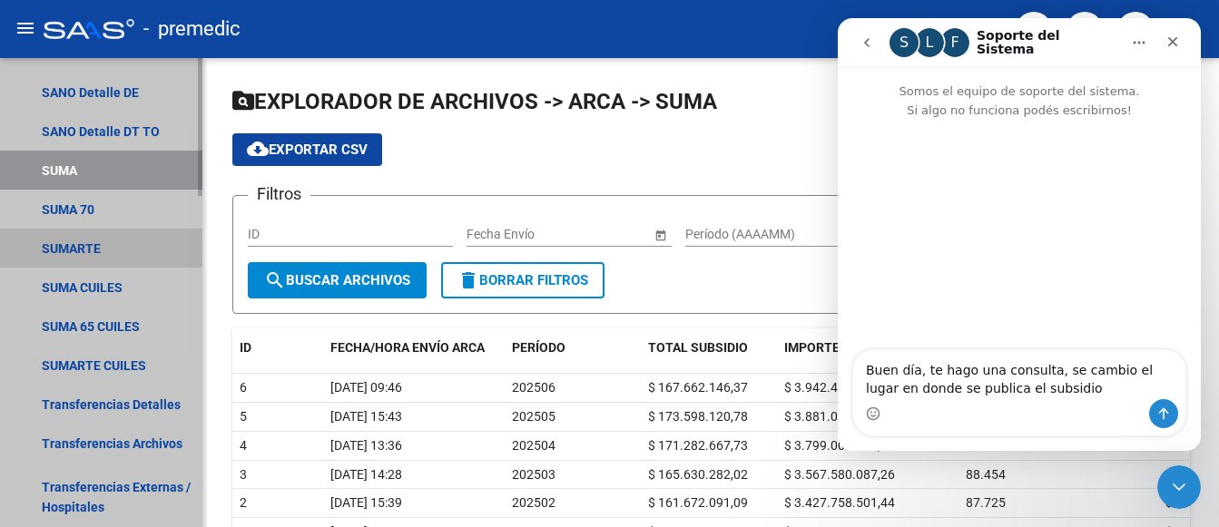
click at [76, 246] on link "SUMARTE" at bounding box center [101, 248] width 202 height 39
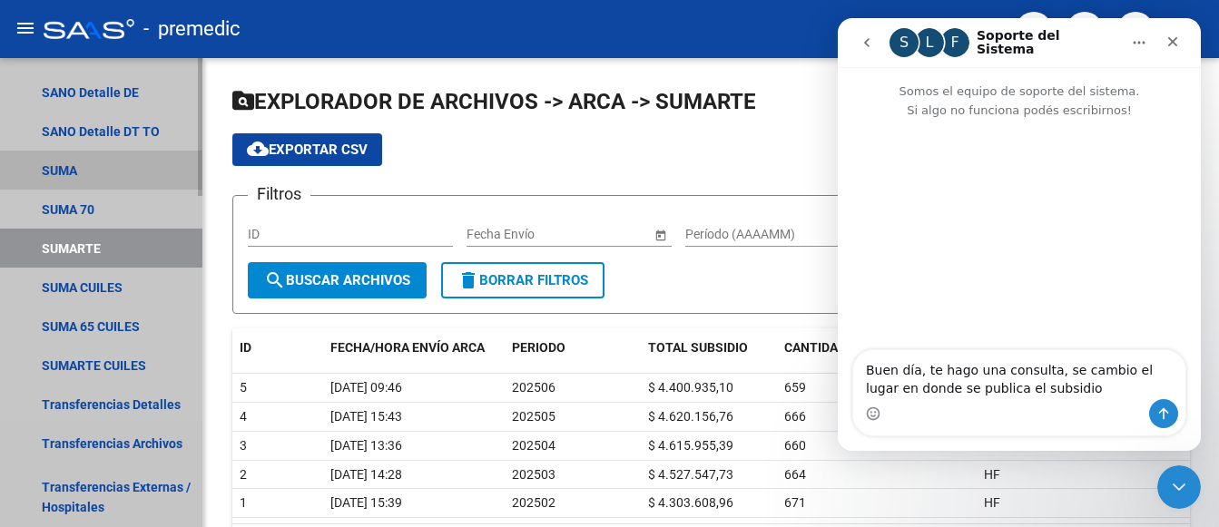
click at [64, 161] on link "SUMA" at bounding box center [101, 170] width 202 height 39
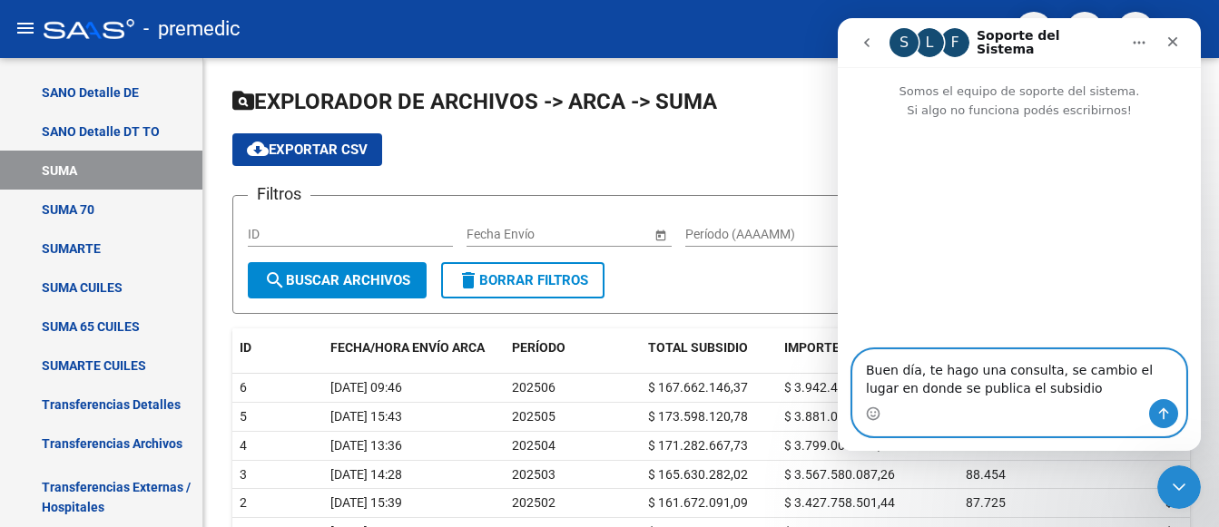
click at [1044, 391] on textarea "Buen día, te hago una consulta, se cambio el lugar en donde se publica el subsi…" at bounding box center [1019, 374] width 332 height 49
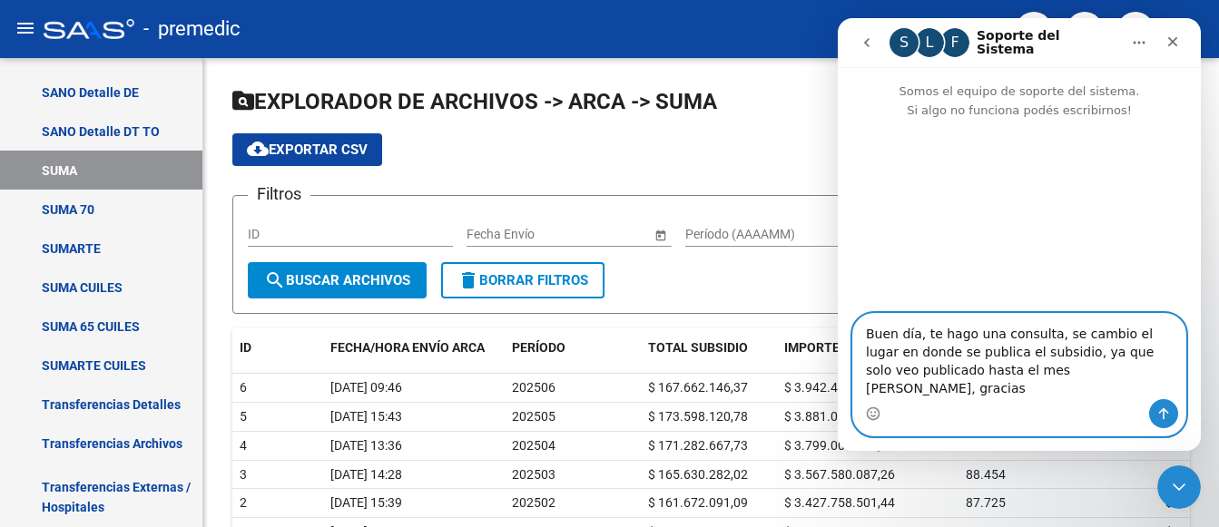
type textarea "Buen día, te hago una consulta, se cambio el lugar en donde se publica el subsi…"
drag, startPoint x: 1101, startPoint y: 389, endPoint x: 1553, endPoint y: 356, distance: 453.1
click html "S L F Soporte del Sistema Somos el equipo de soporte del sistema. Si algo no fu…"
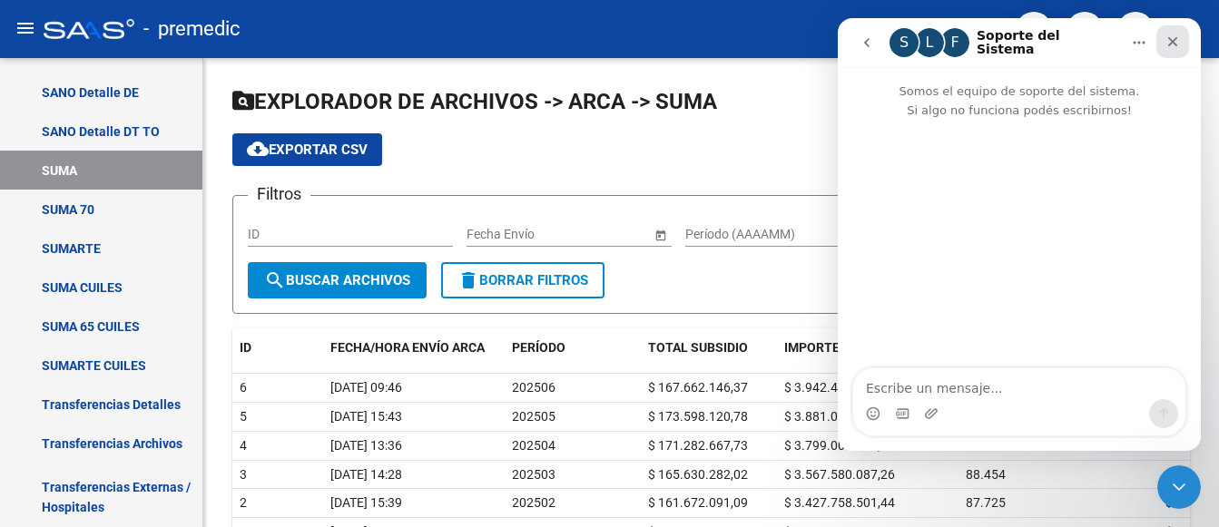
click at [1176, 39] on icon "Cerrar" at bounding box center [1173, 42] width 10 height 10
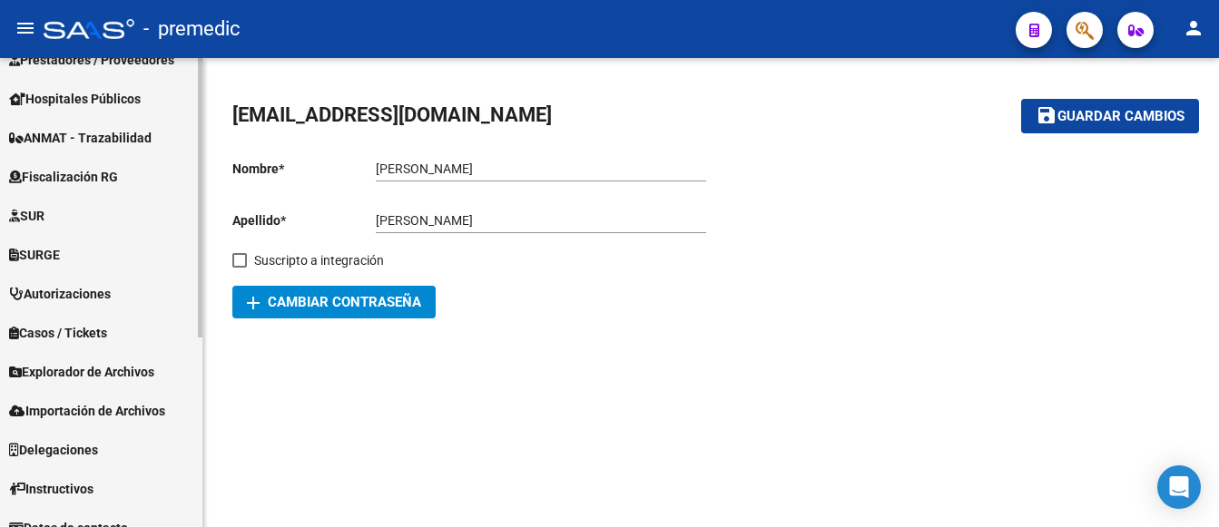
scroll to position [319, 0]
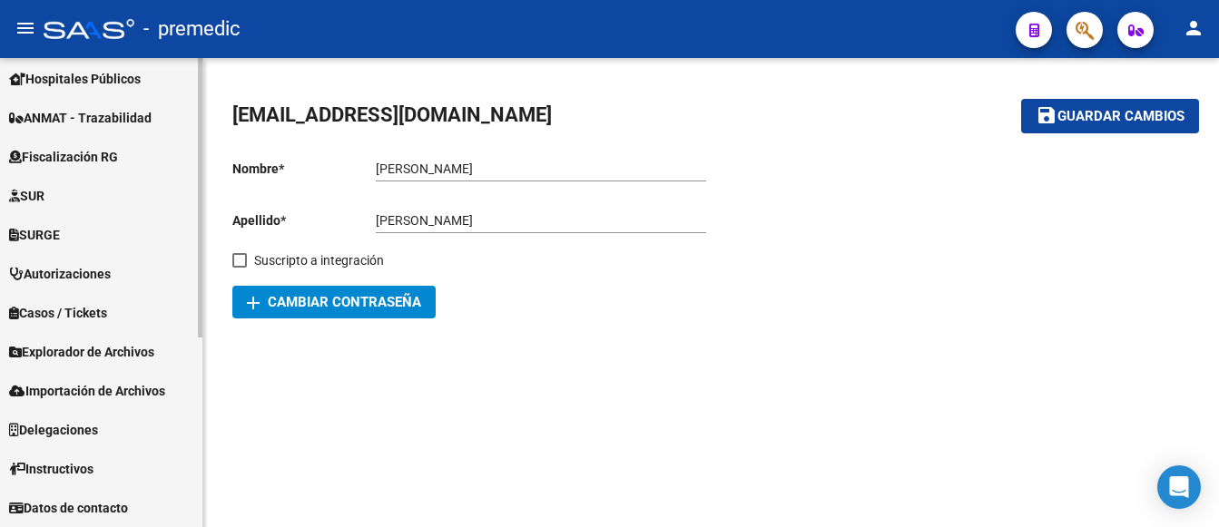
click at [64, 349] on span "Explorador de Archivos" at bounding box center [81, 352] width 145 height 20
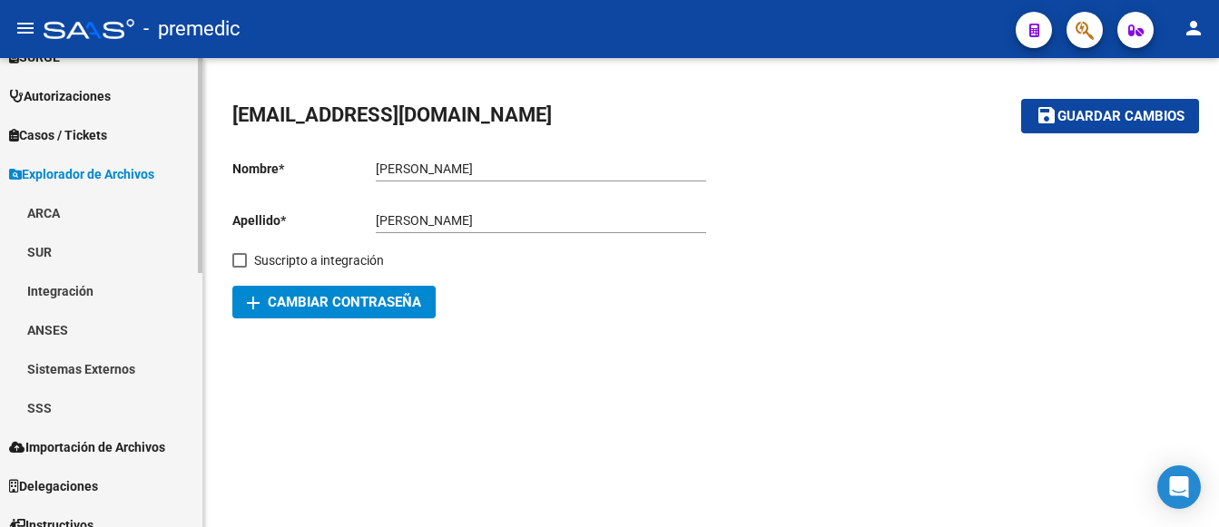
scroll to position [500, 0]
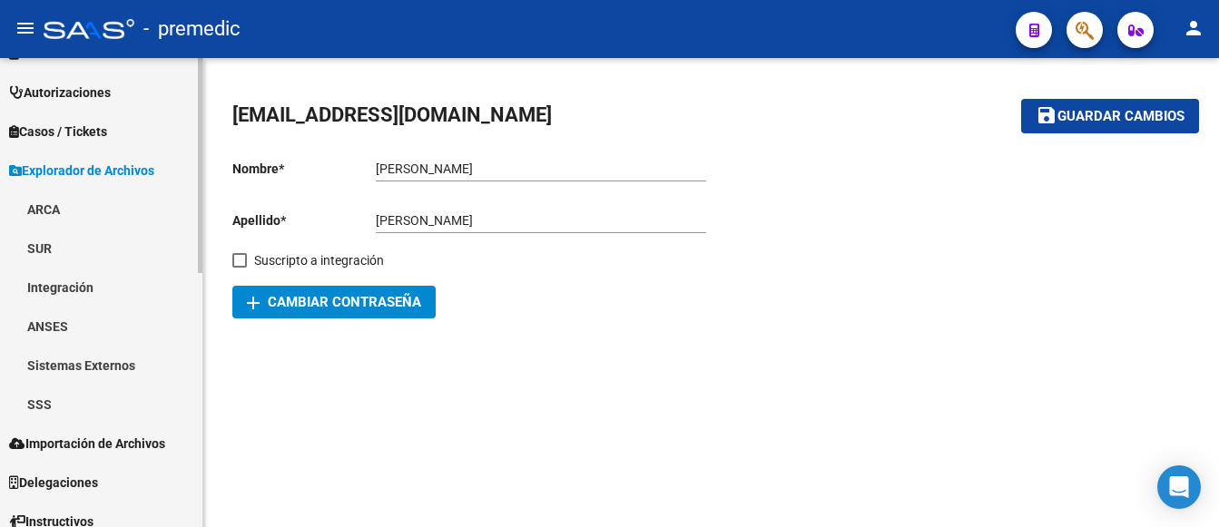
click at [48, 212] on link "ARCA" at bounding box center [101, 209] width 202 height 39
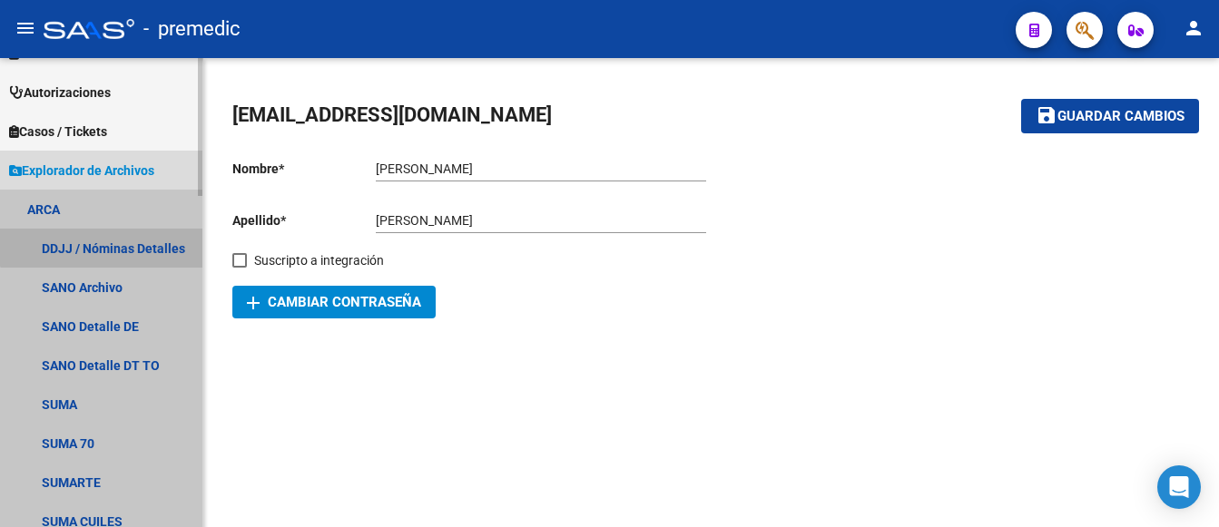
click at [106, 242] on link "DDJJ / Nóminas Detalles" at bounding box center [101, 248] width 202 height 39
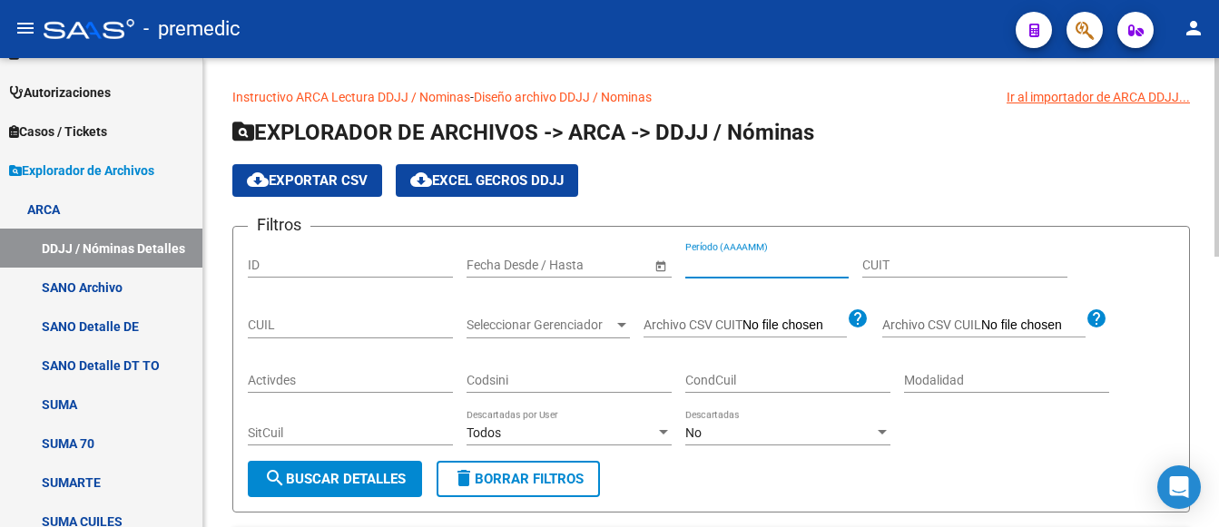
click at [711, 259] on input "Período (AAAAMM)" at bounding box center [766, 265] width 163 height 15
